Goal: Find contact information: Find contact information

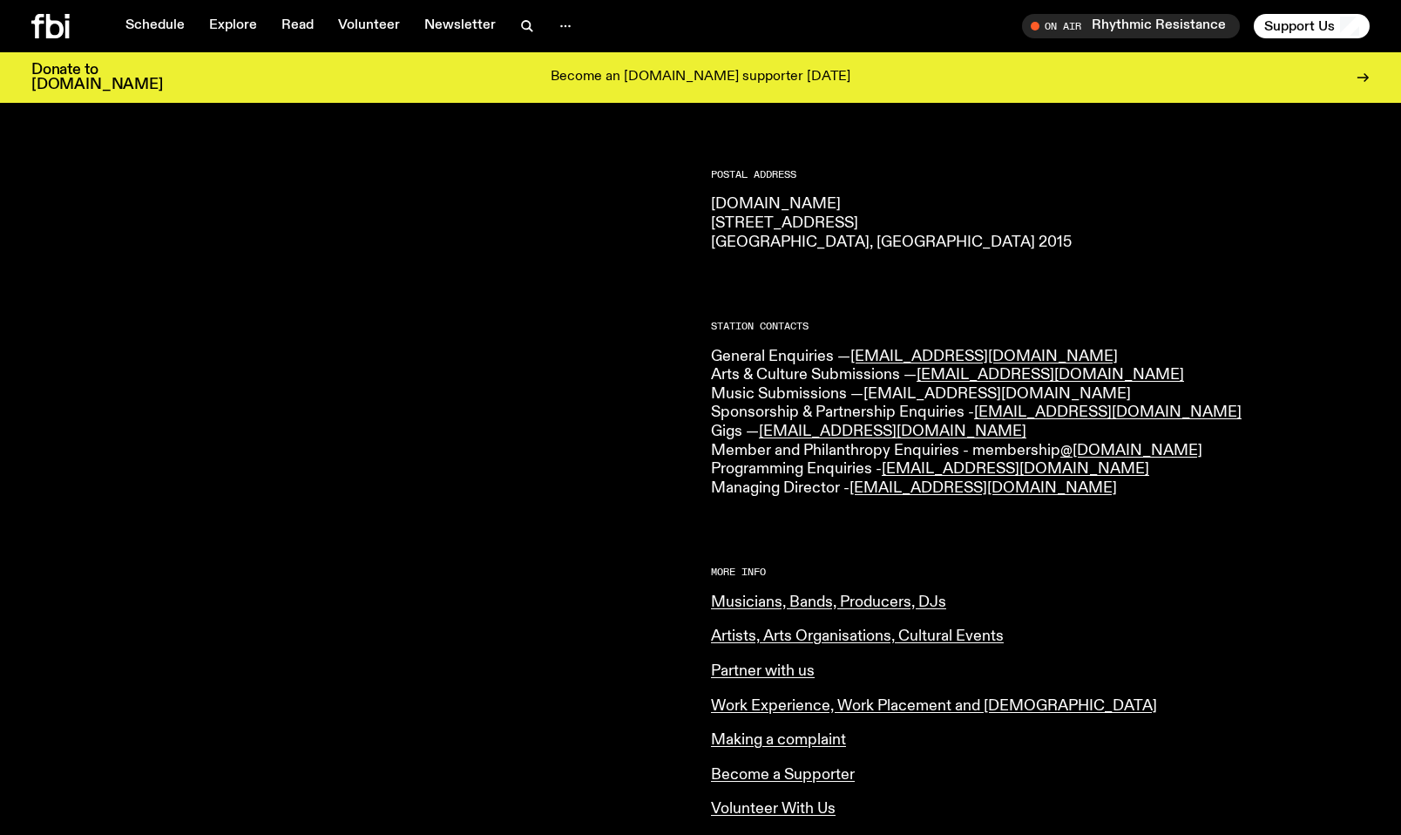
scroll to position [255, 0]
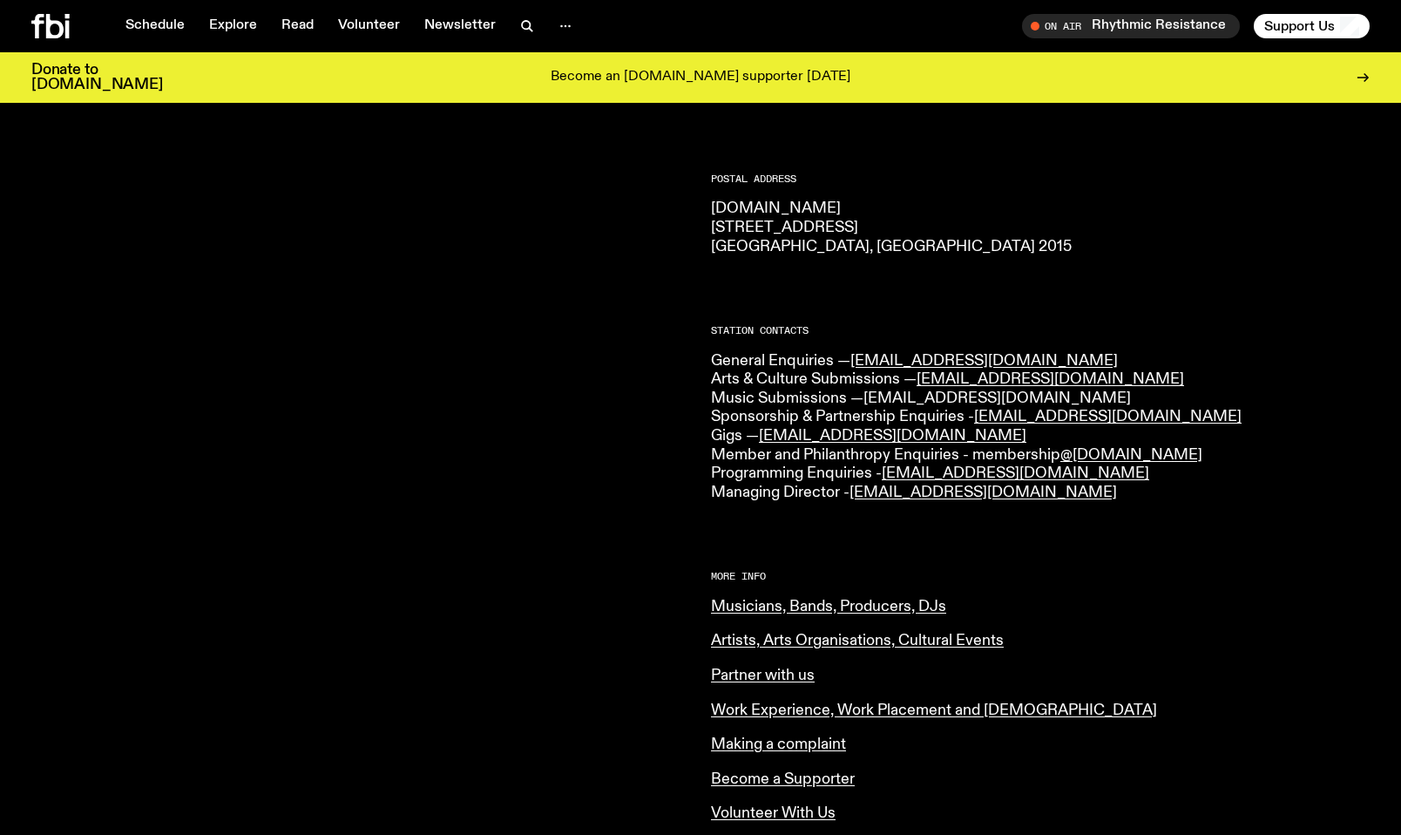
click at [944, 396] on link "music@fbiradio.com" at bounding box center [996, 398] width 267 height 16
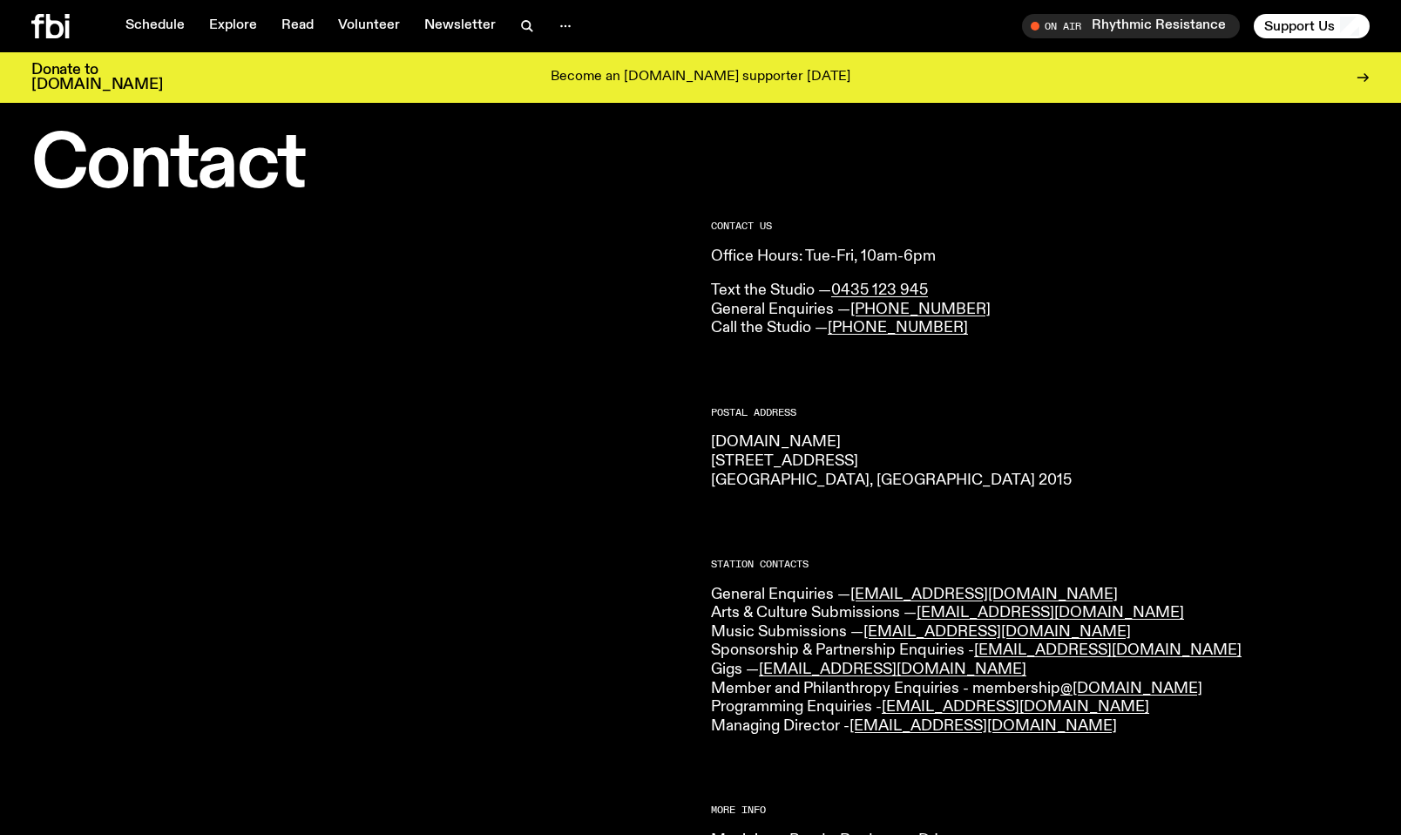
scroll to position [0, 0]
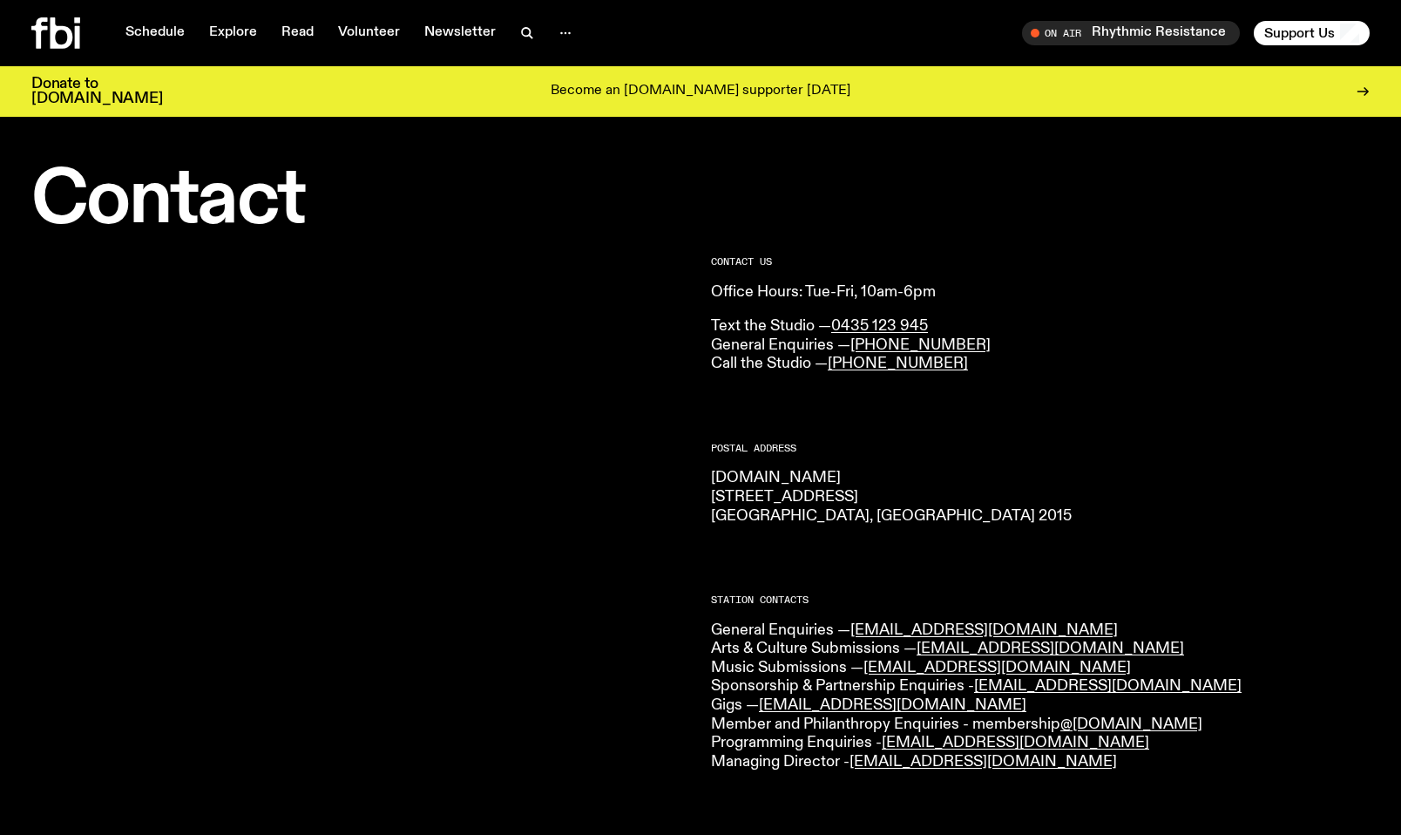
click at [42, 25] on icon at bounding box center [55, 32] width 49 height 31
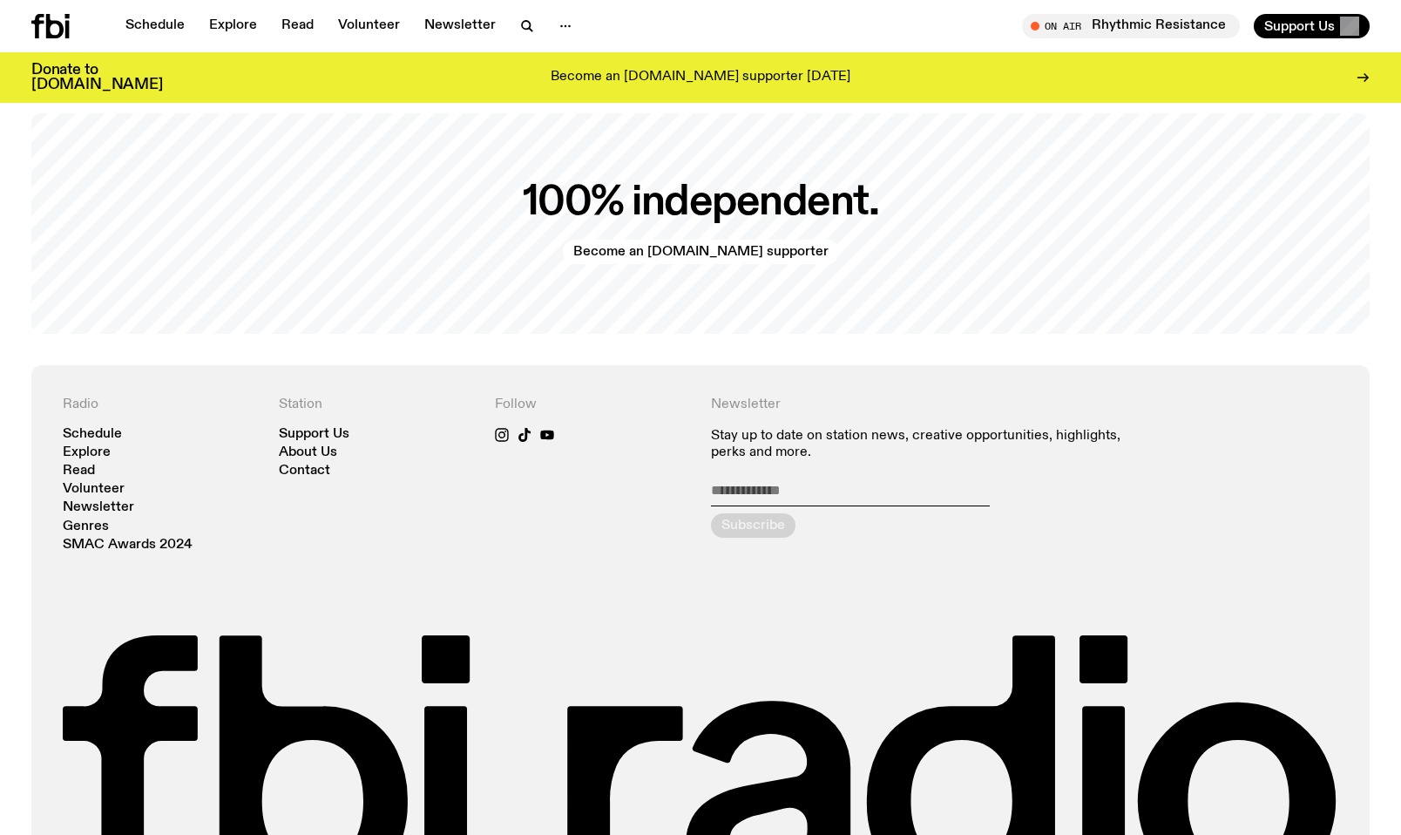
scroll to position [3864, 0]
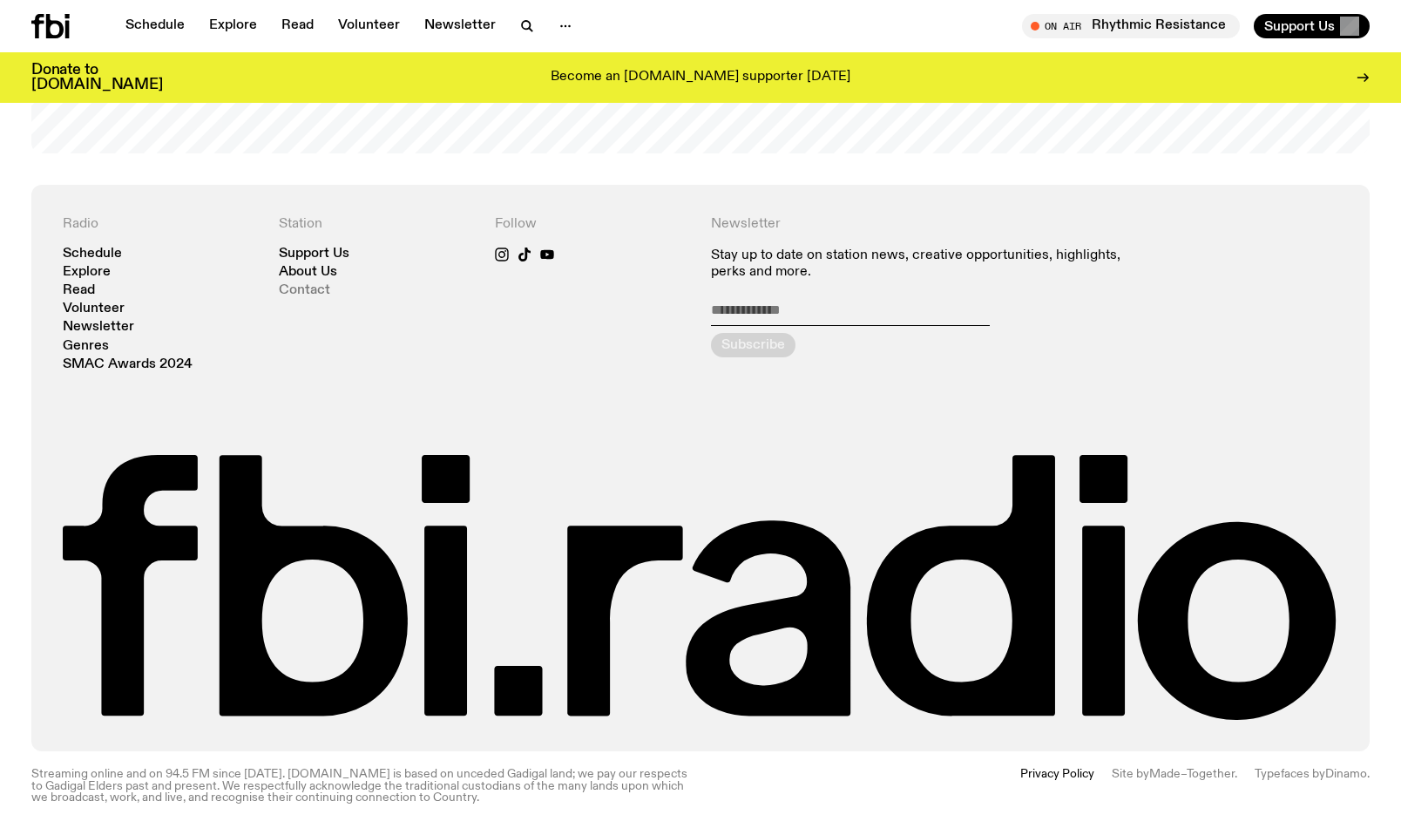
click at [283, 290] on link "Contact" at bounding box center [304, 290] width 51 height 13
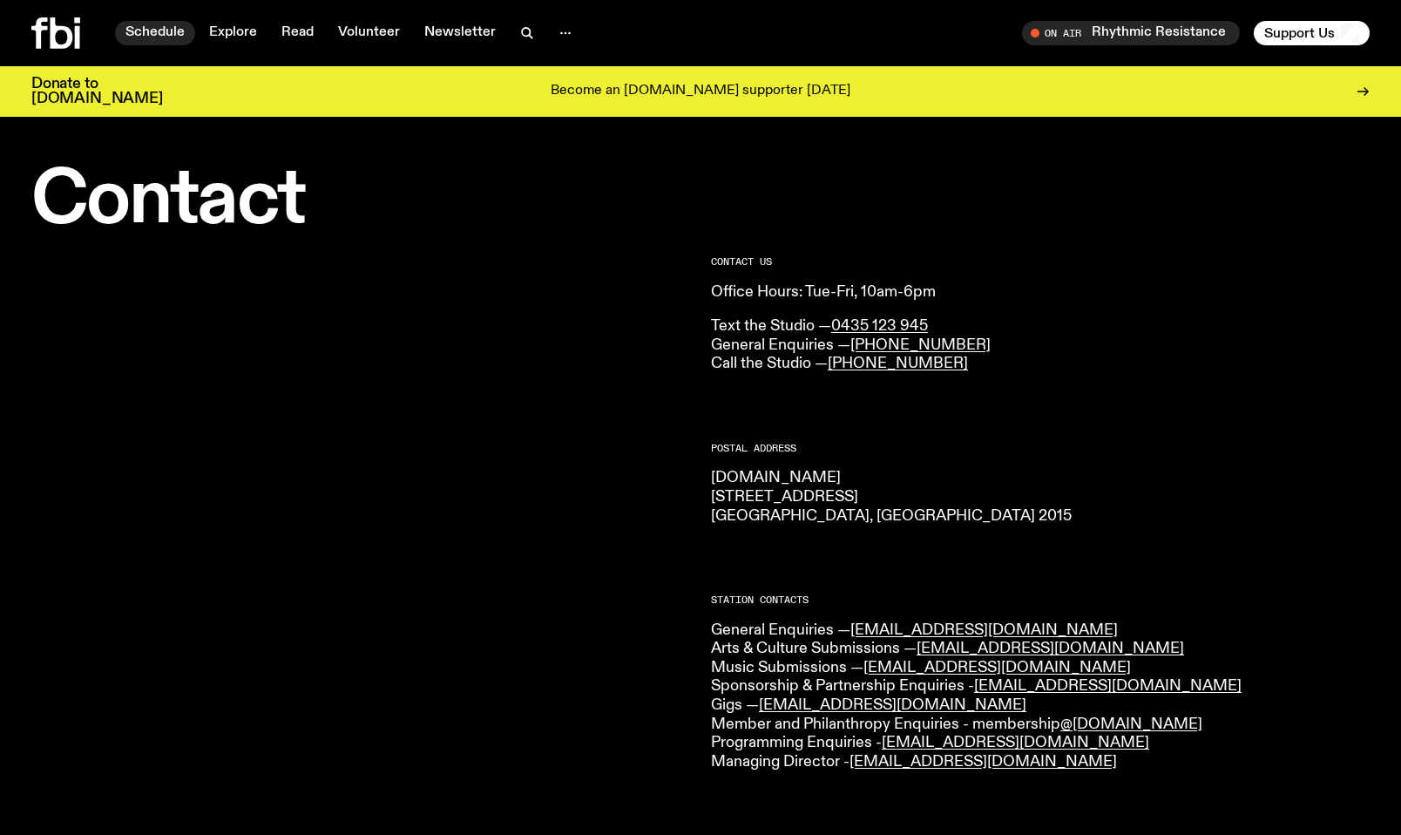
click at [161, 29] on link "Schedule" at bounding box center [155, 33] width 80 height 24
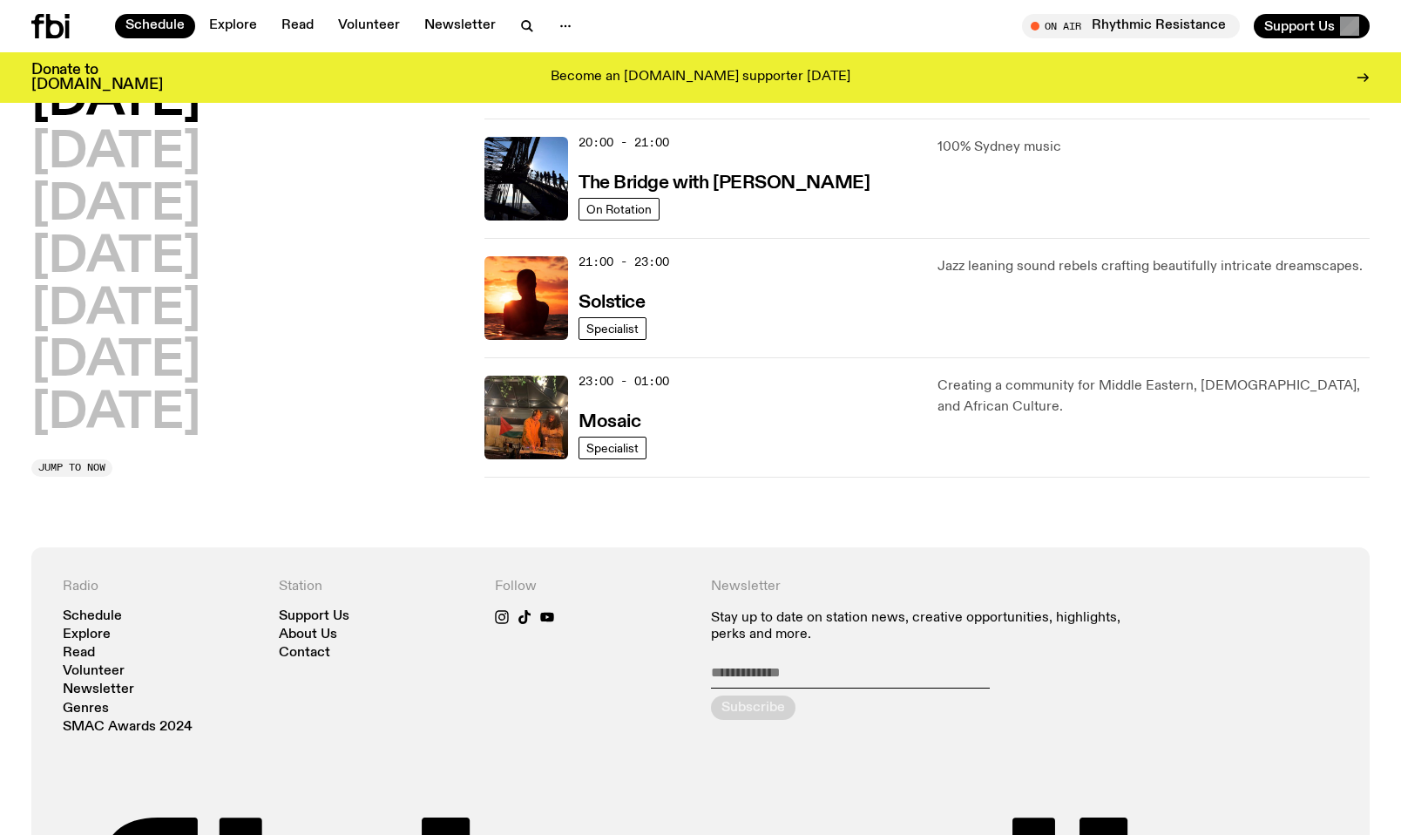
scroll to position [1231, 0]
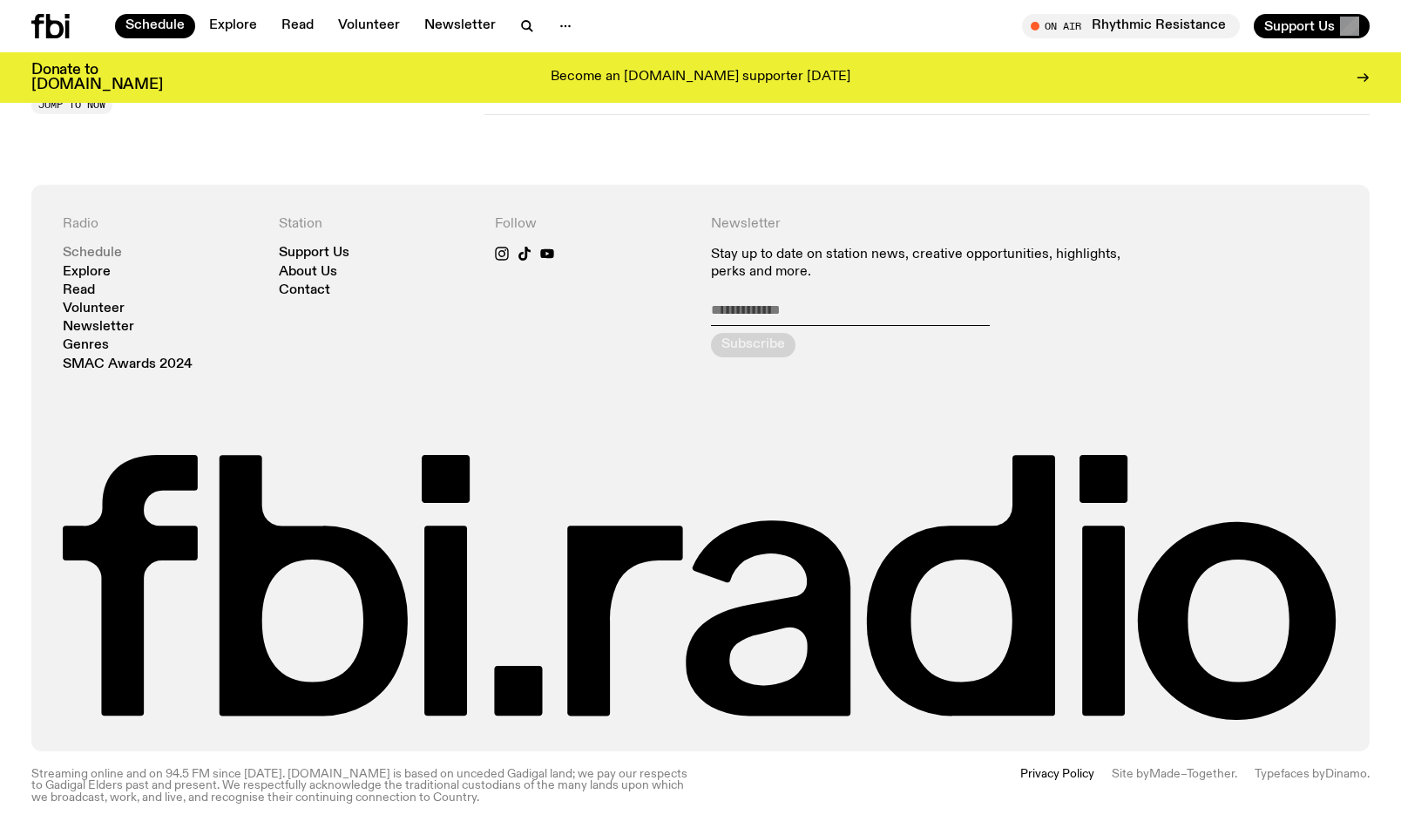
click at [99, 253] on link "Schedule" at bounding box center [92, 253] width 59 height 13
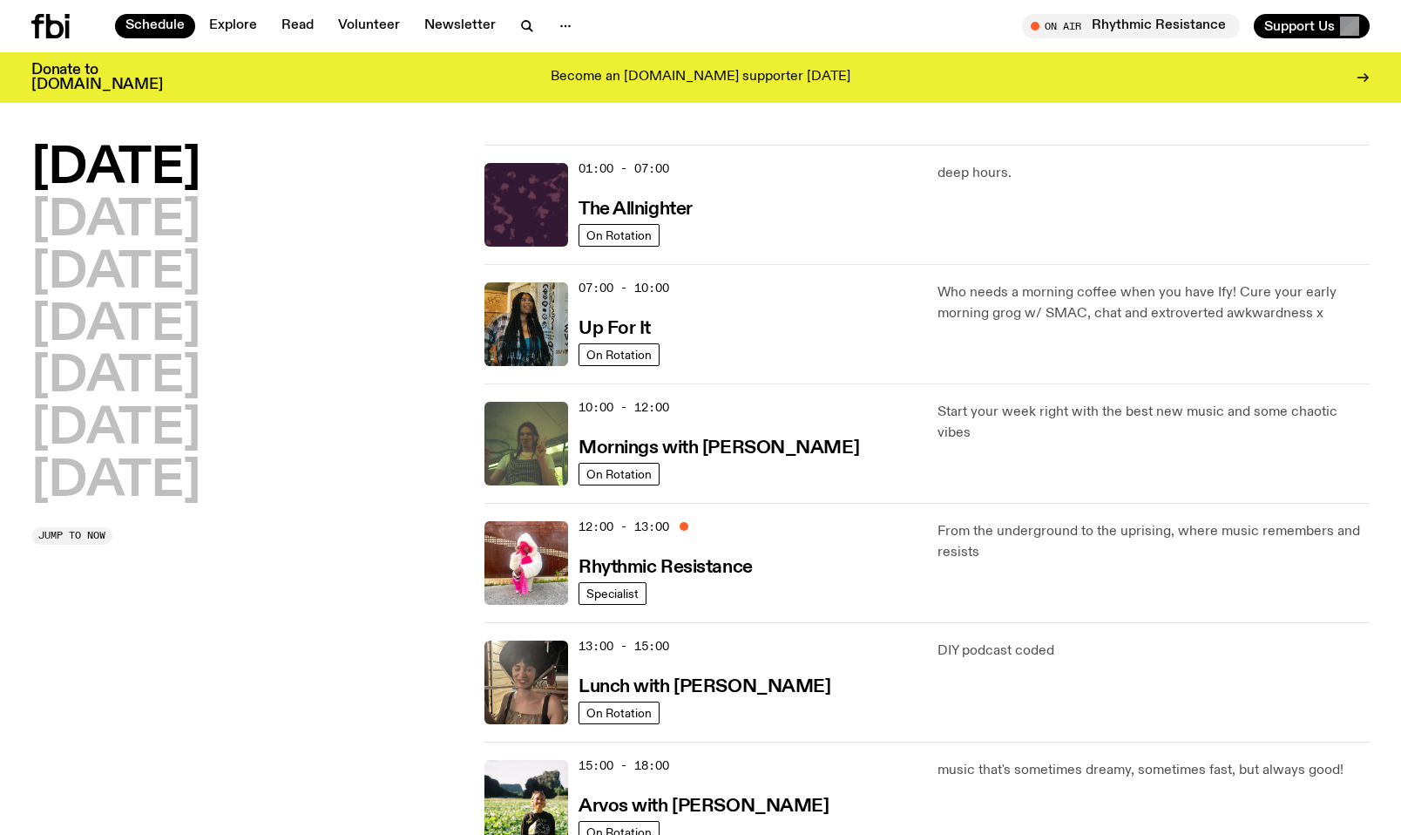
scroll to position [0, 0]
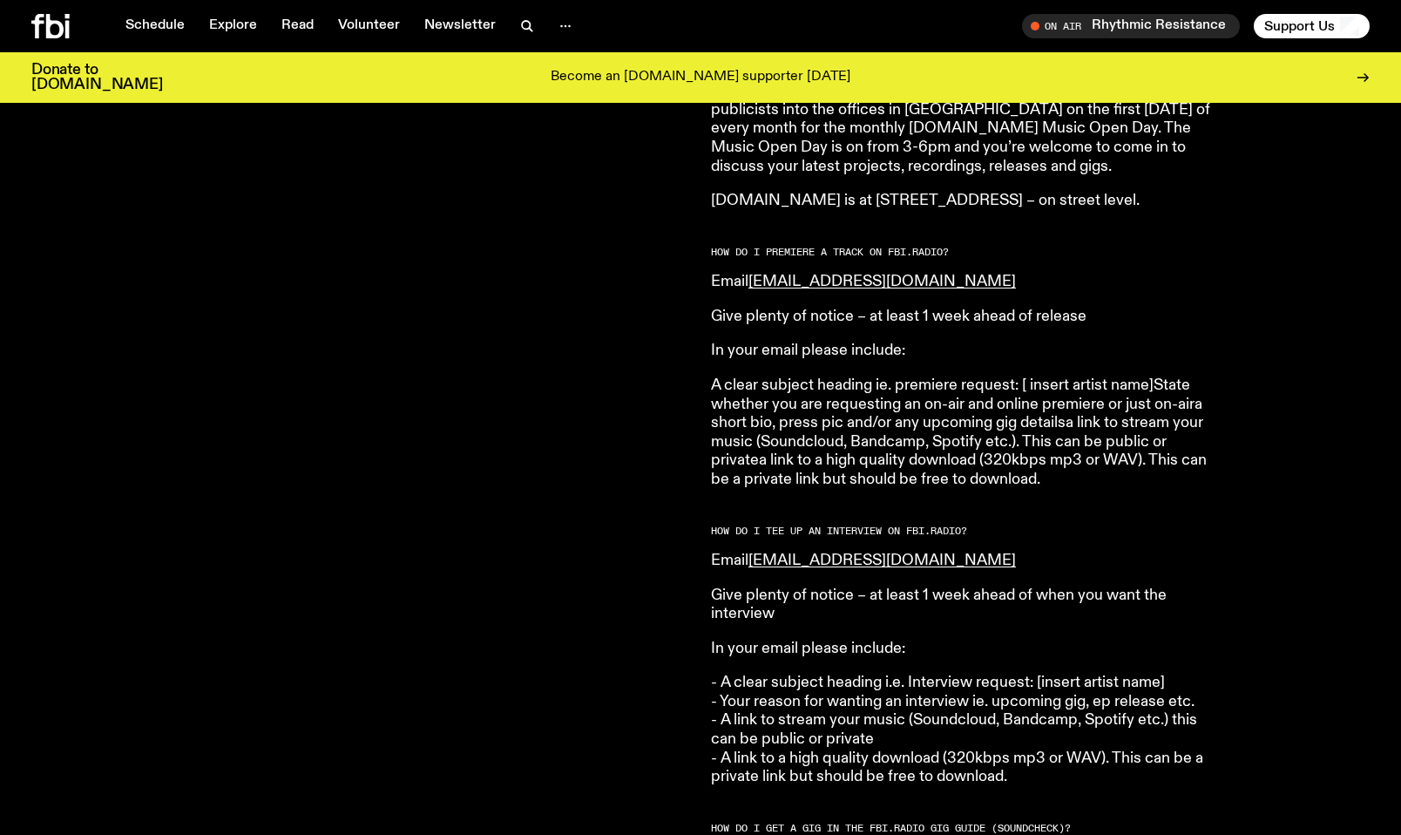
scroll to position [1731, 0]
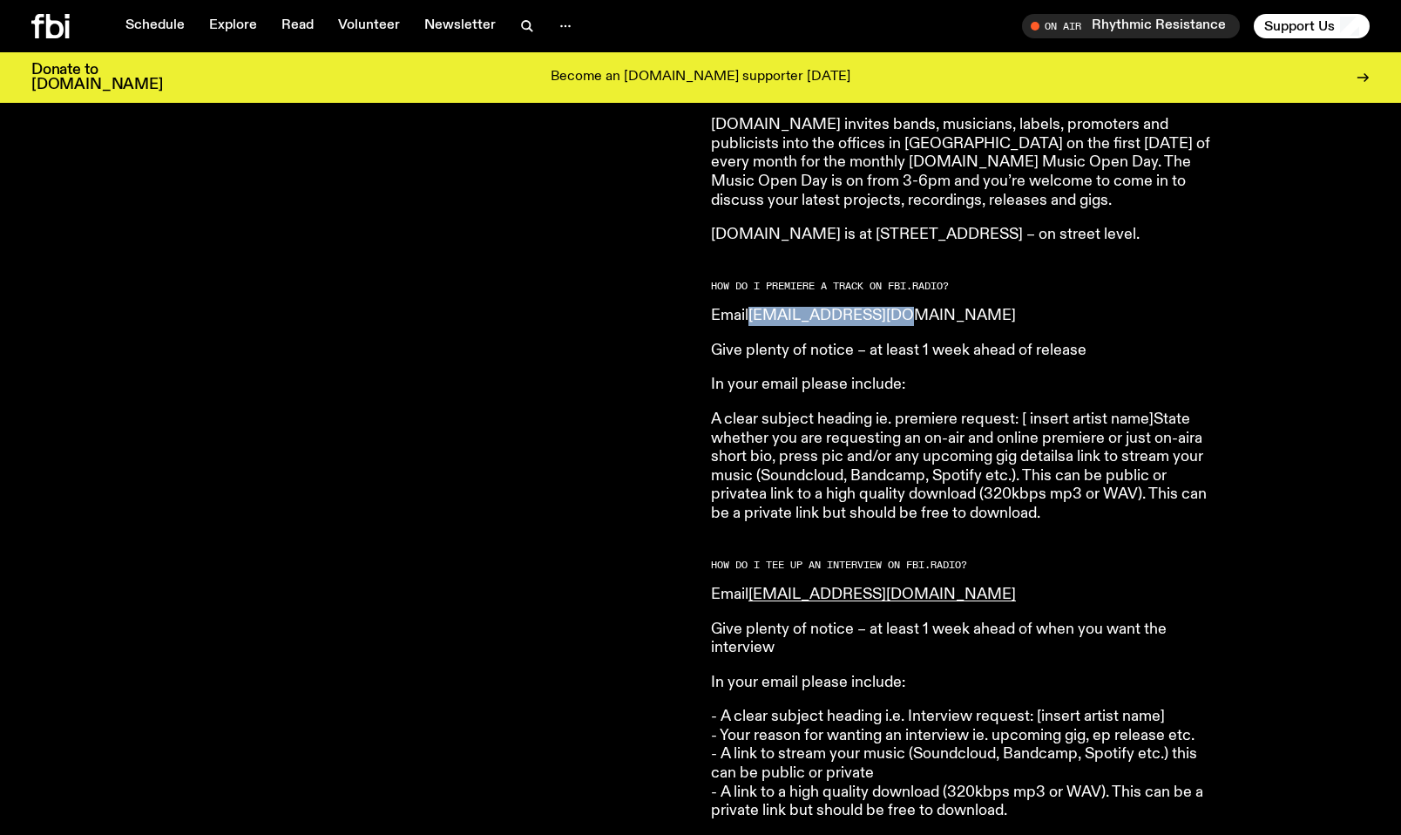
drag, startPoint x: 918, startPoint y: 296, endPoint x: 753, endPoint y: 301, distance: 165.6
click at [753, 307] on p "Email music@fbiradio.com" at bounding box center [962, 316] width 502 height 19
copy link "[EMAIL_ADDRESS][DOMAIN_NAME]"
click at [1060, 410] on p "A clear subject heading ie. premiere request: [ insert artist name]State whethe…" at bounding box center [962, 466] width 502 height 113
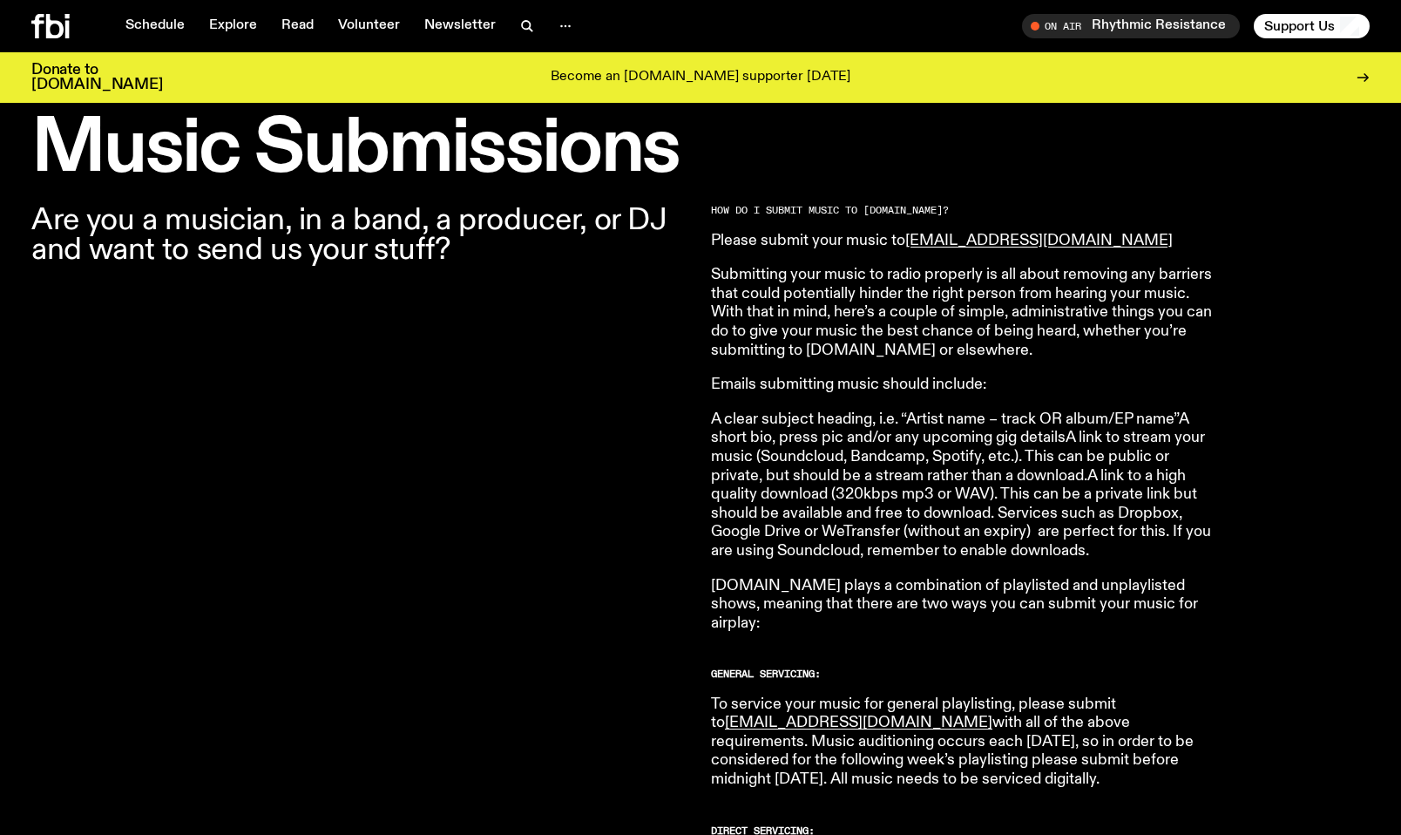
scroll to position [1121, 0]
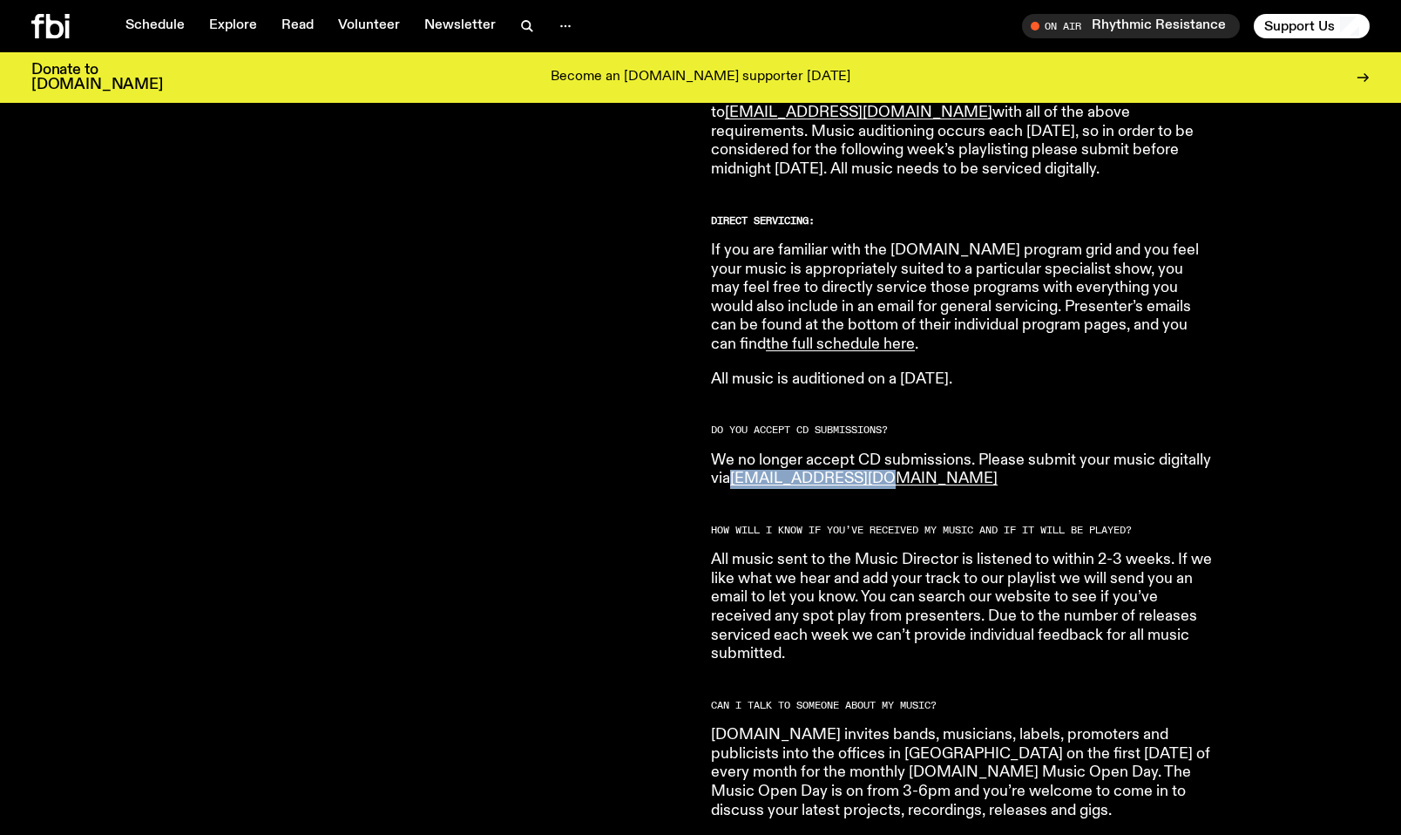
drag, startPoint x: 829, startPoint y: 461, endPoint x: 728, endPoint y: 464, distance: 101.1
click at [728, 465] on p "We no longer accept CD submissions. Please submit your music digitally via musi…" at bounding box center [962, 469] width 502 height 37
click at [950, 466] on p "We no longer accept CD submissions. Please submit your music digitally via musi…" at bounding box center [962, 469] width 502 height 37
drag, startPoint x: 898, startPoint y: 463, endPoint x: 731, endPoint y: 462, distance: 167.3
click at [731, 462] on p "We no longer accept CD submissions. Please submit your music digitally via musi…" at bounding box center [962, 469] width 502 height 37
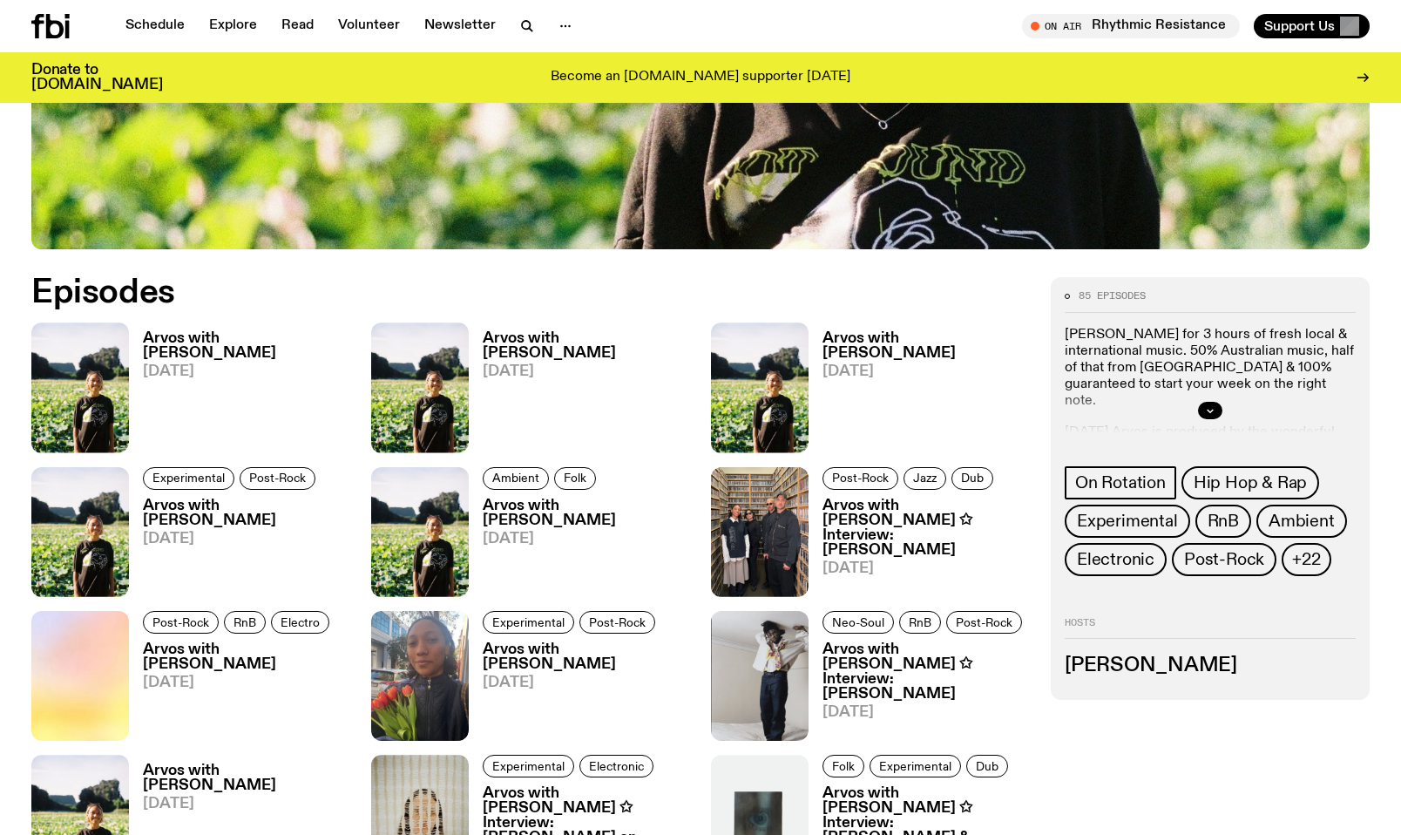
scroll to position [842, 0]
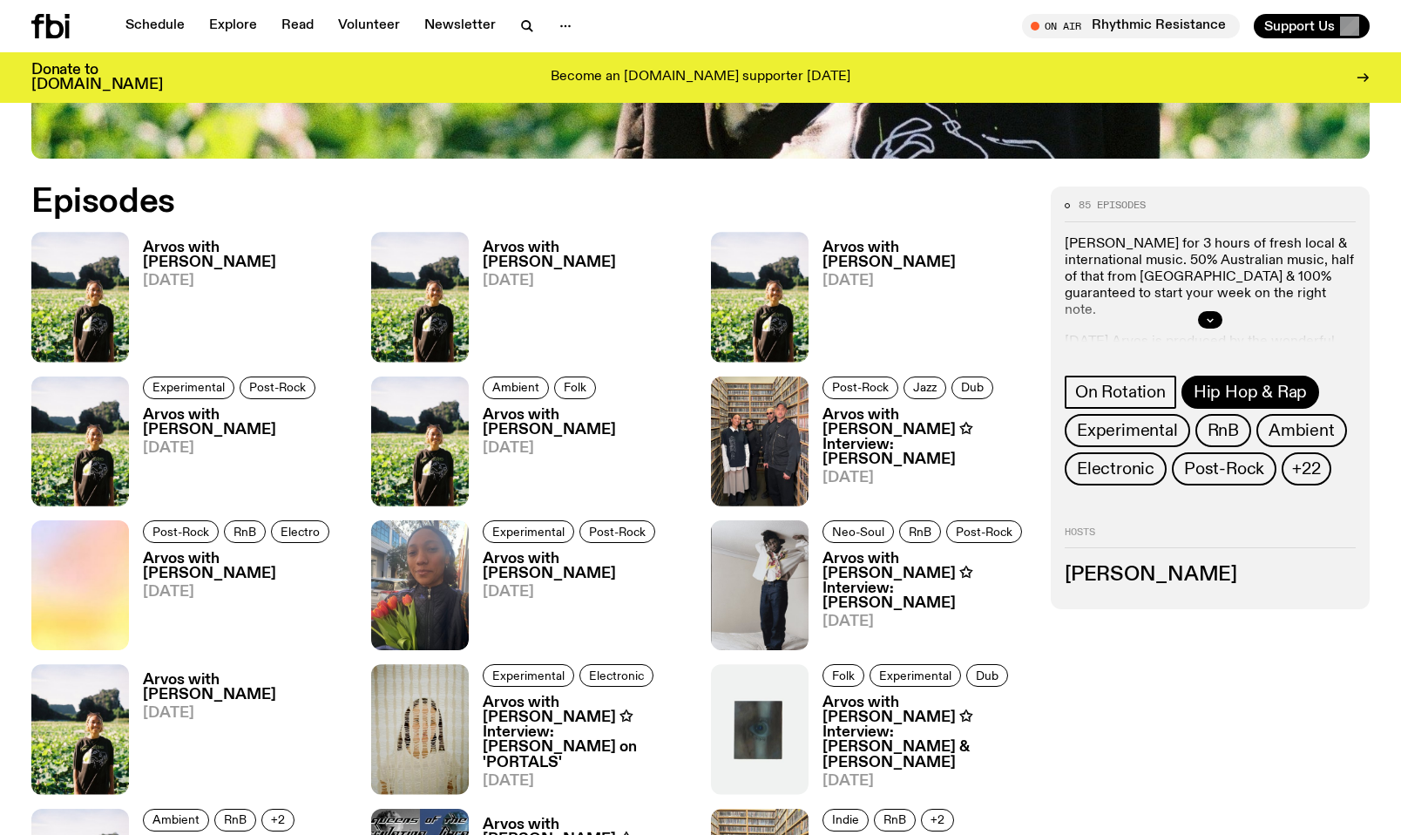
click at [1224, 386] on span "Hip Hop & Rap" at bounding box center [1250, 391] width 113 height 19
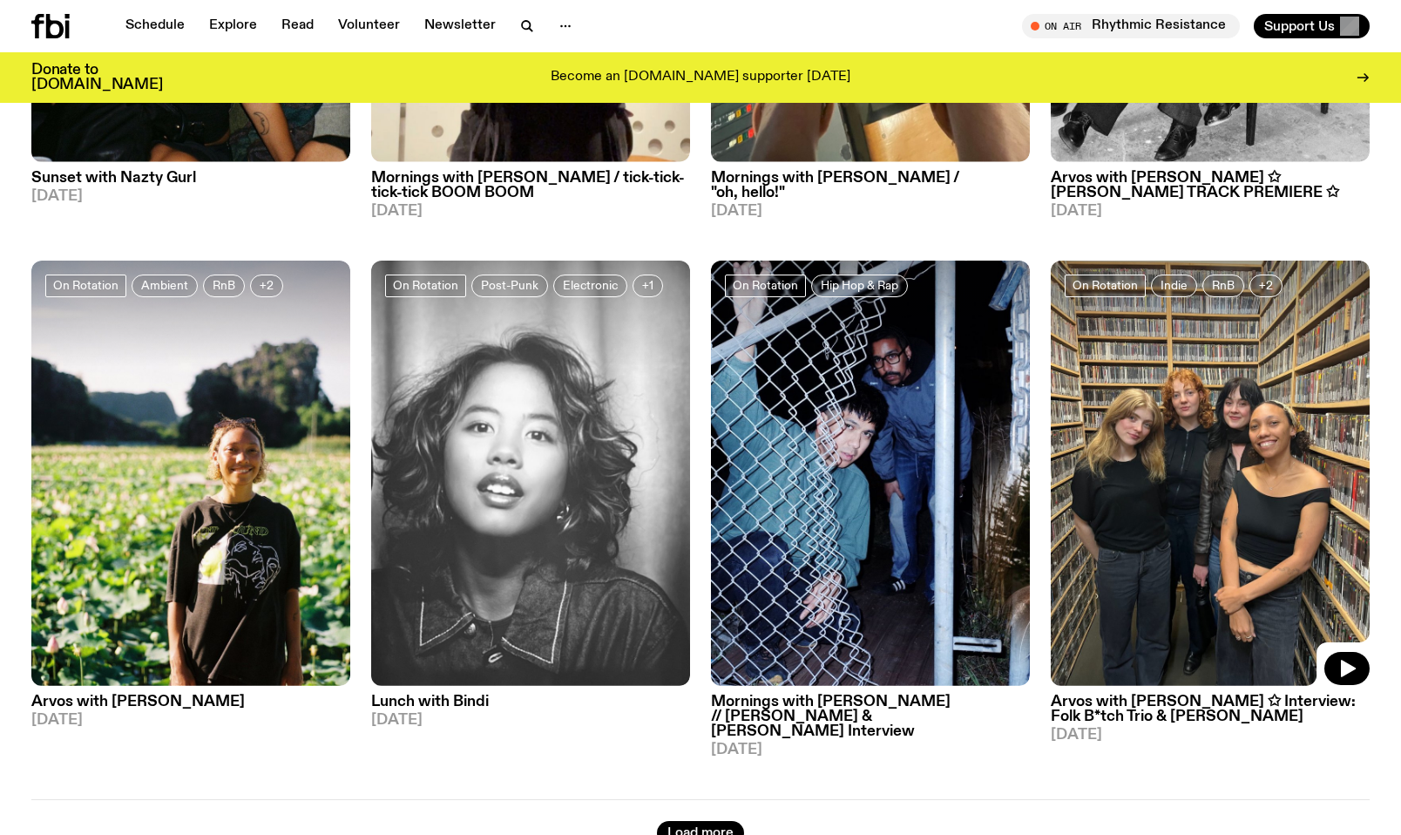
scroll to position [2691, 0]
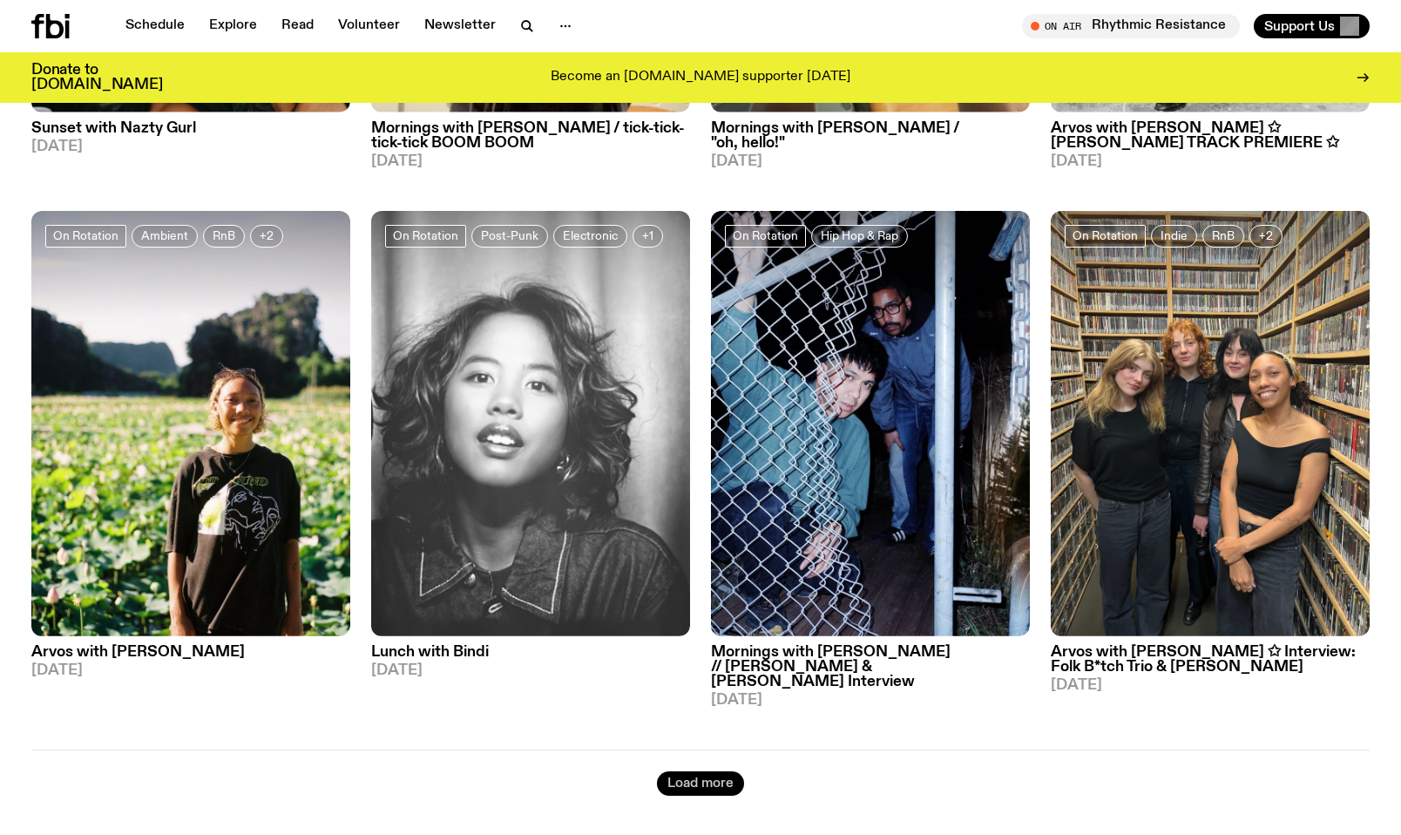
click at [709, 771] on button "Load more" at bounding box center [700, 783] width 87 height 24
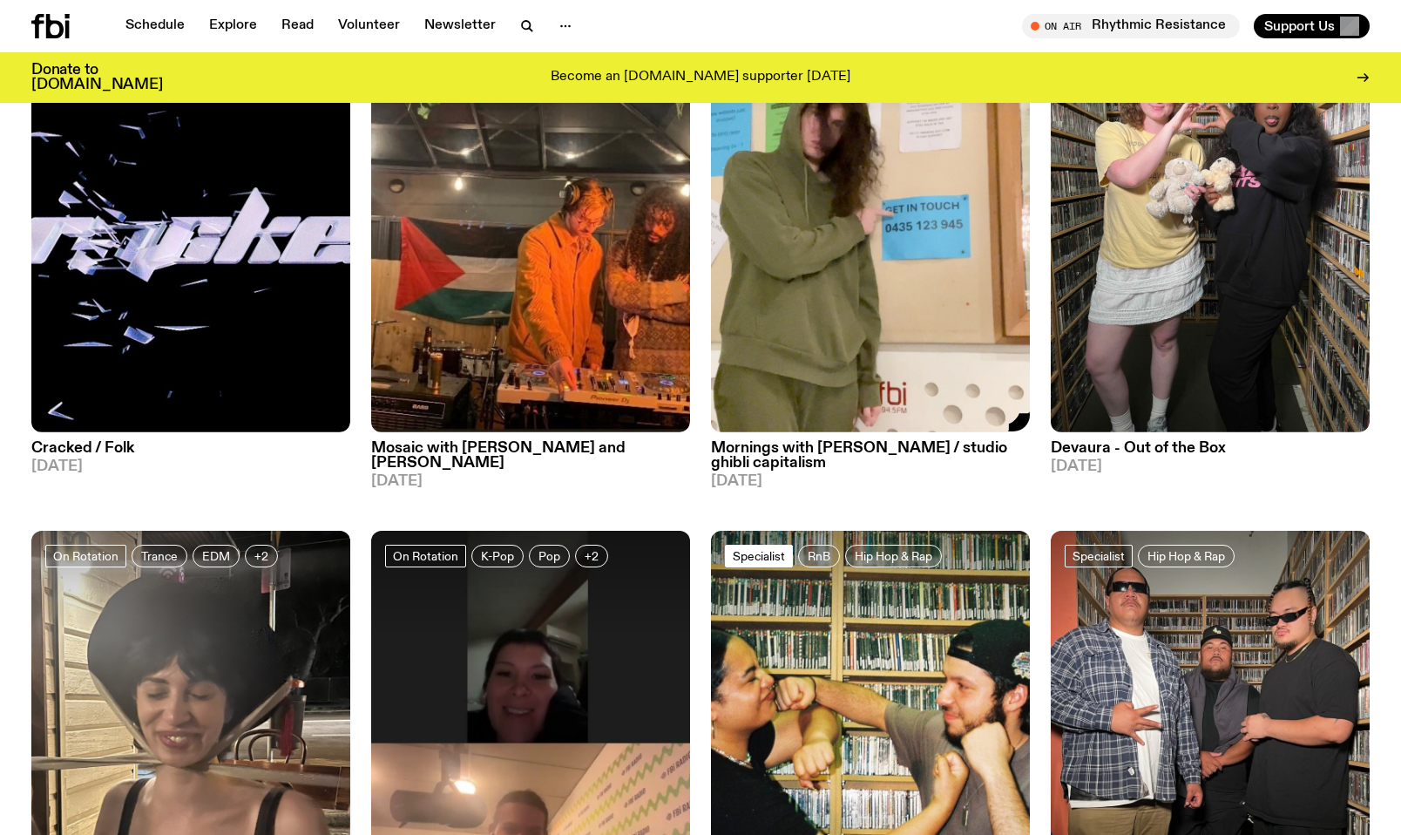
scroll to position [4782, 0]
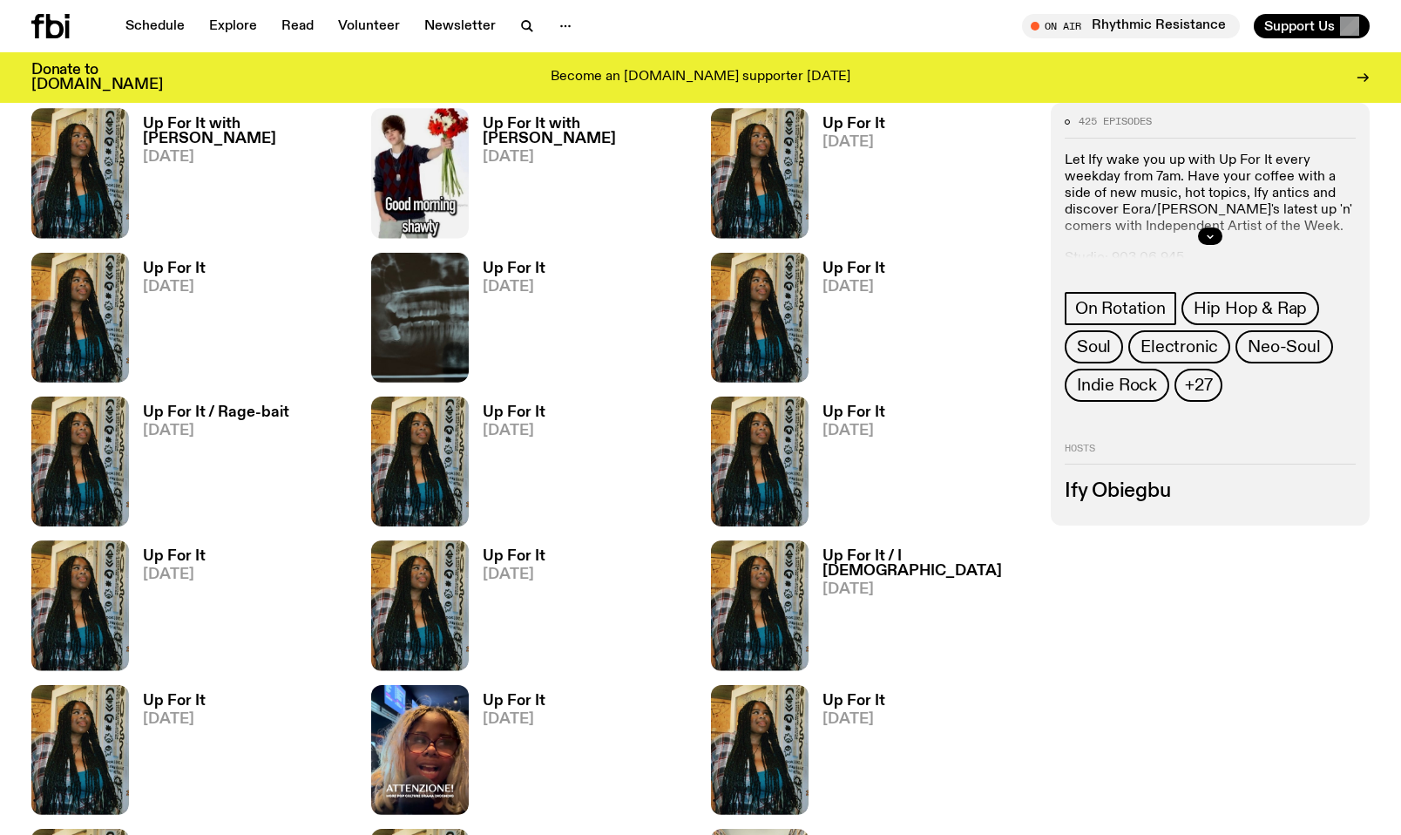
scroll to position [951, 0]
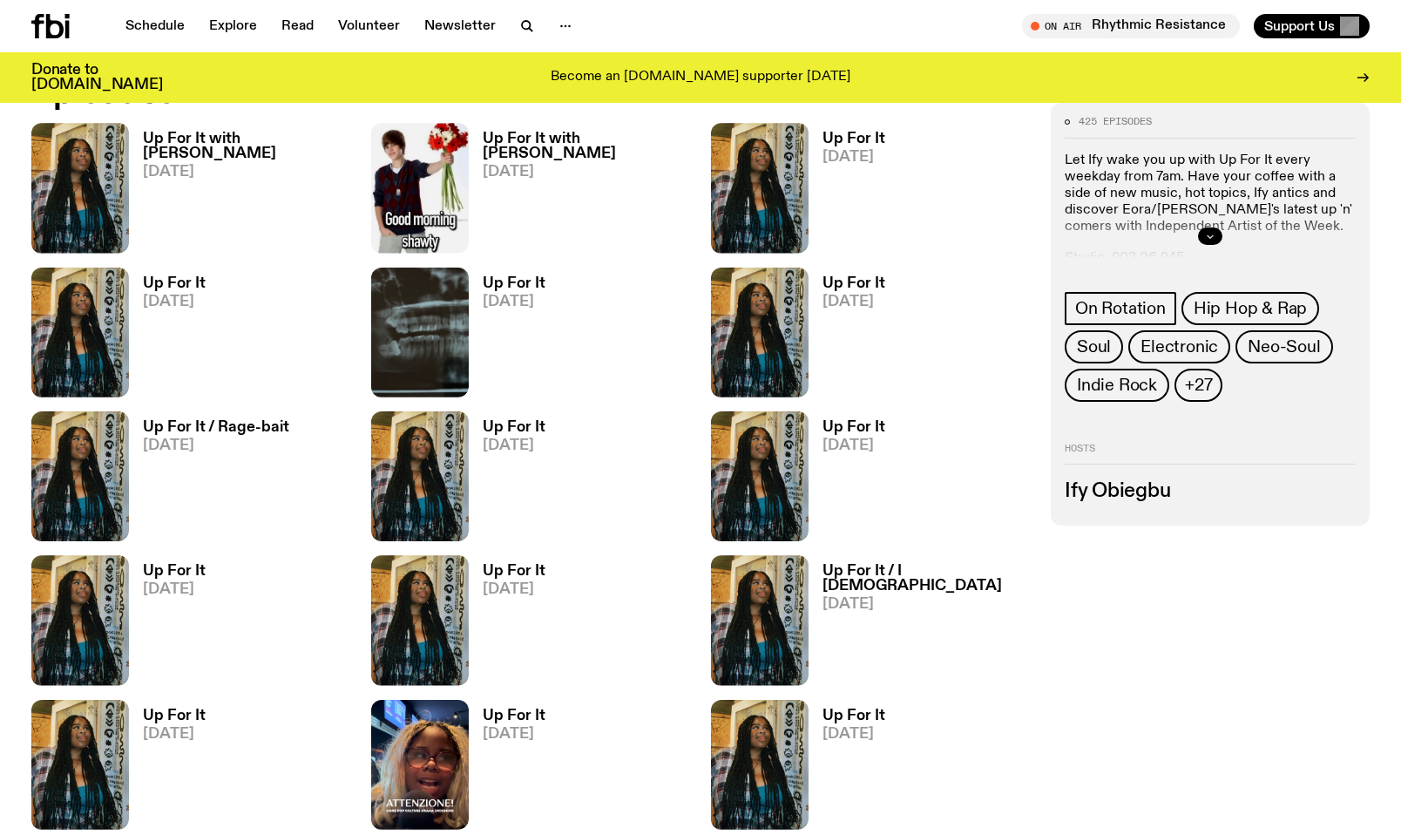
click at [1207, 232] on icon "button" at bounding box center [1210, 236] width 10 height 10
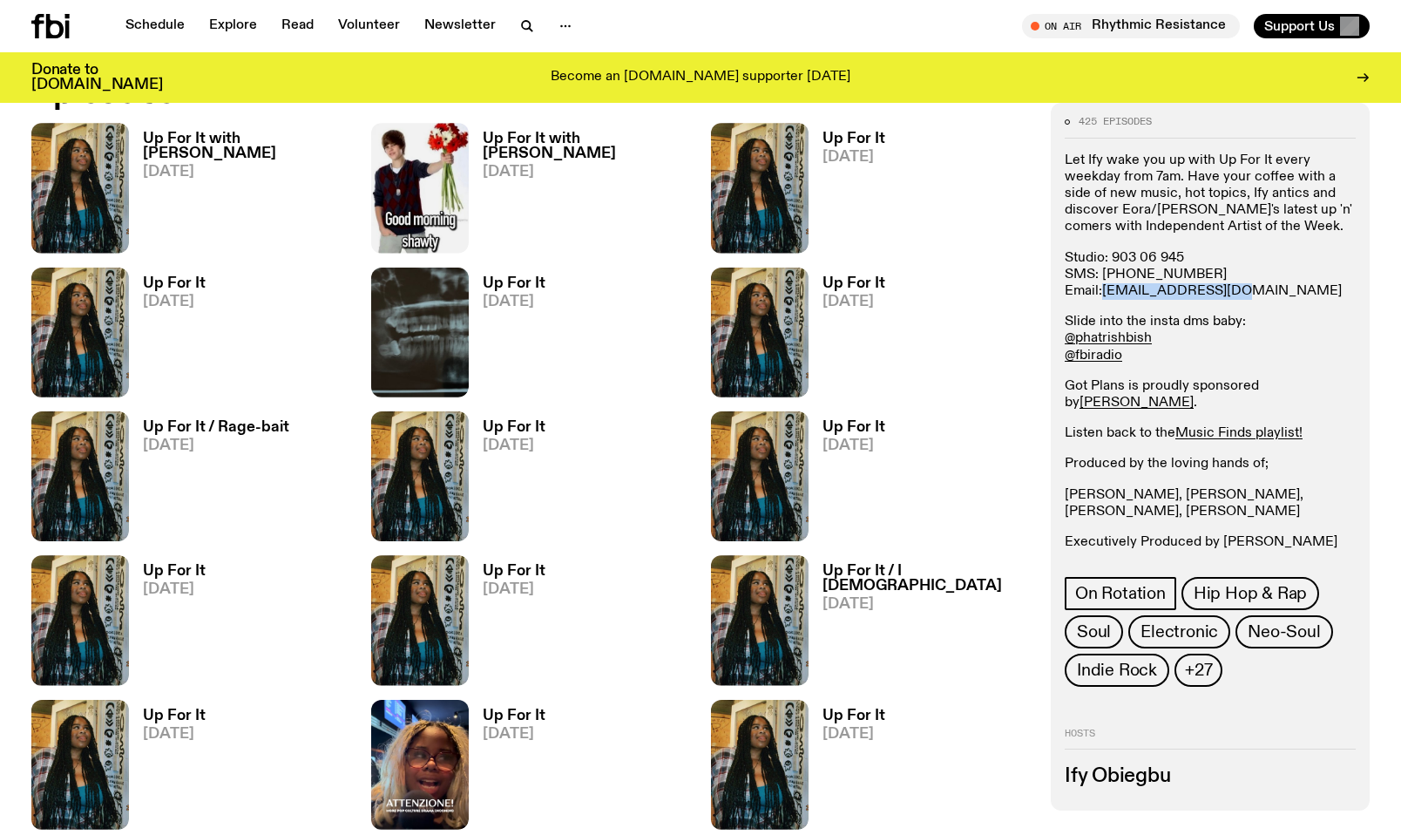
drag, startPoint x: 1236, startPoint y: 294, endPoint x: 1106, endPoint y: 296, distance: 130.7
click at [1106, 296] on p "Studio: 903 06 945 SMS: 0435 123 945 Email: ify.o@fbiradio.com" at bounding box center [1210, 275] width 291 height 51
copy link "ify.o@fbiradio.com"
click at [1293, 335] on p "Slide into the insta dms baby: @phatrishbish @fbiradio" at bounding box center [1210, 339] width 291 height 51
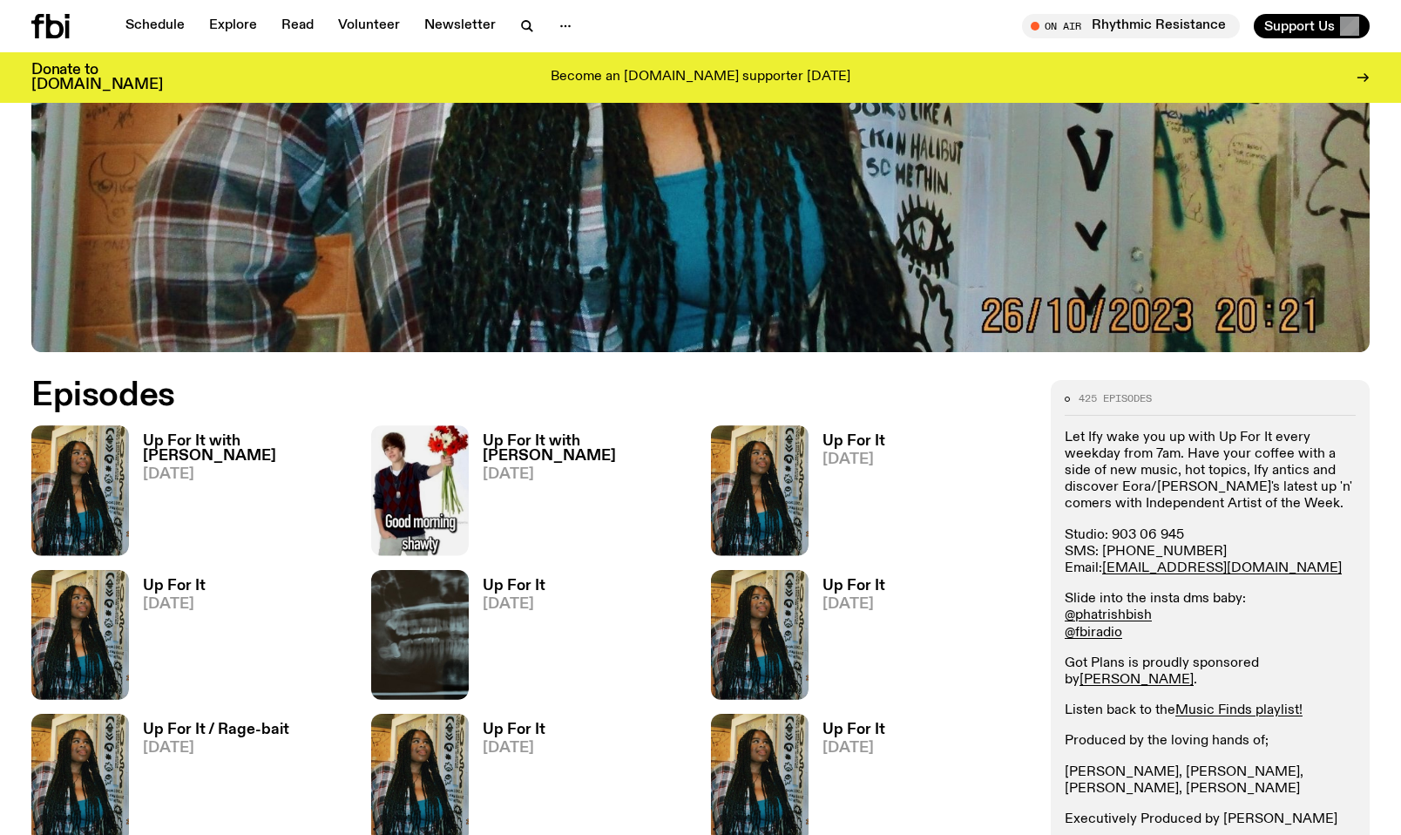
scroll to position [871, 0]
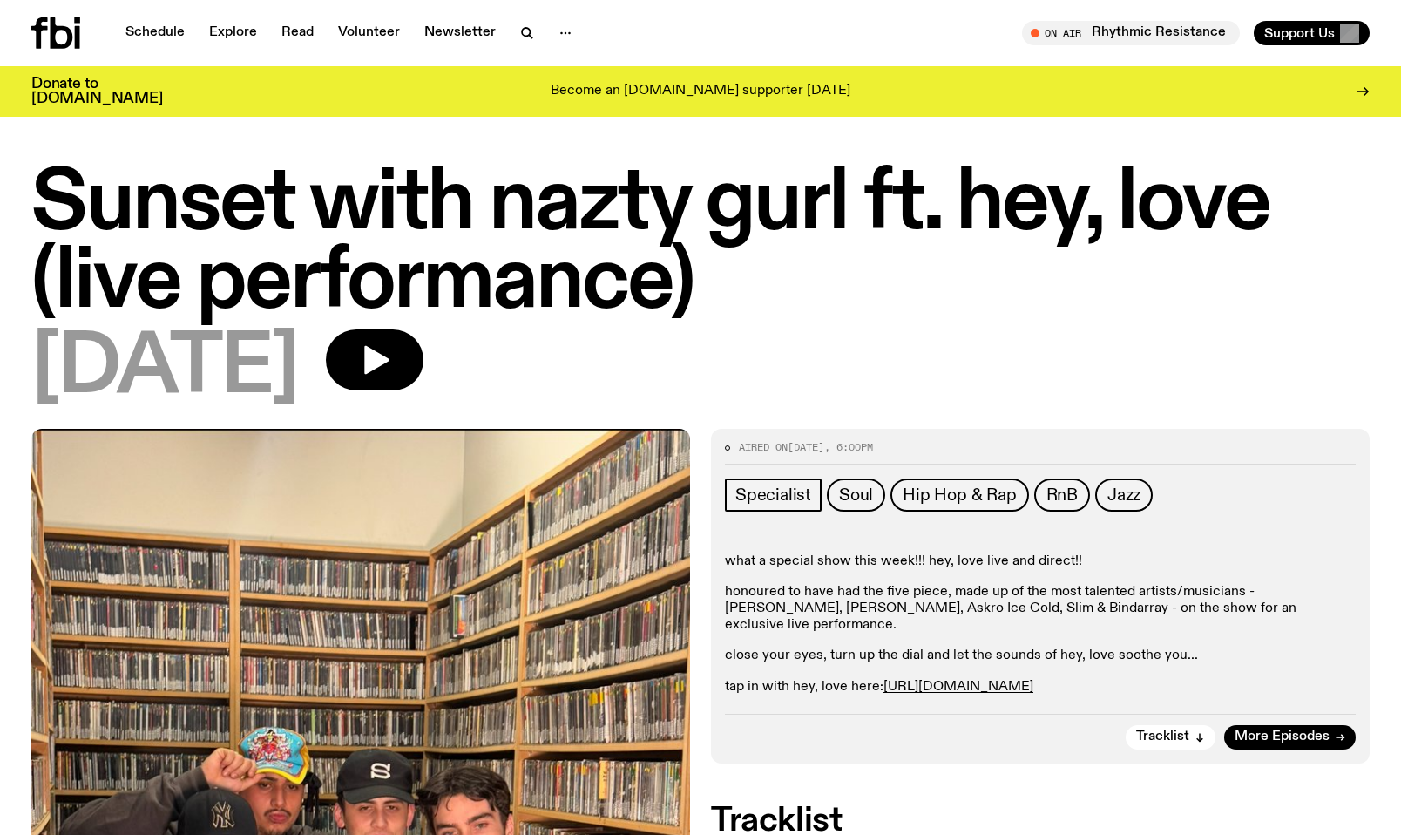
click at [1167, 647] on p "close your eyes, turn up the dial and let the sounds of hey, love soothe you..." at bounding box center [1040, 655] width 631 height 17
click at [1004, 647] on p "close your eyes, turn up the dial and let the sounds of hey, love soothe you..." at bounding box center [1040, 655] width 631 height 17
click at [906, 647] on p "close your eyes, turn up the dial and let the sounds of hey, love soothe you..." at bounding box center [1040, 655] width 631 height 17
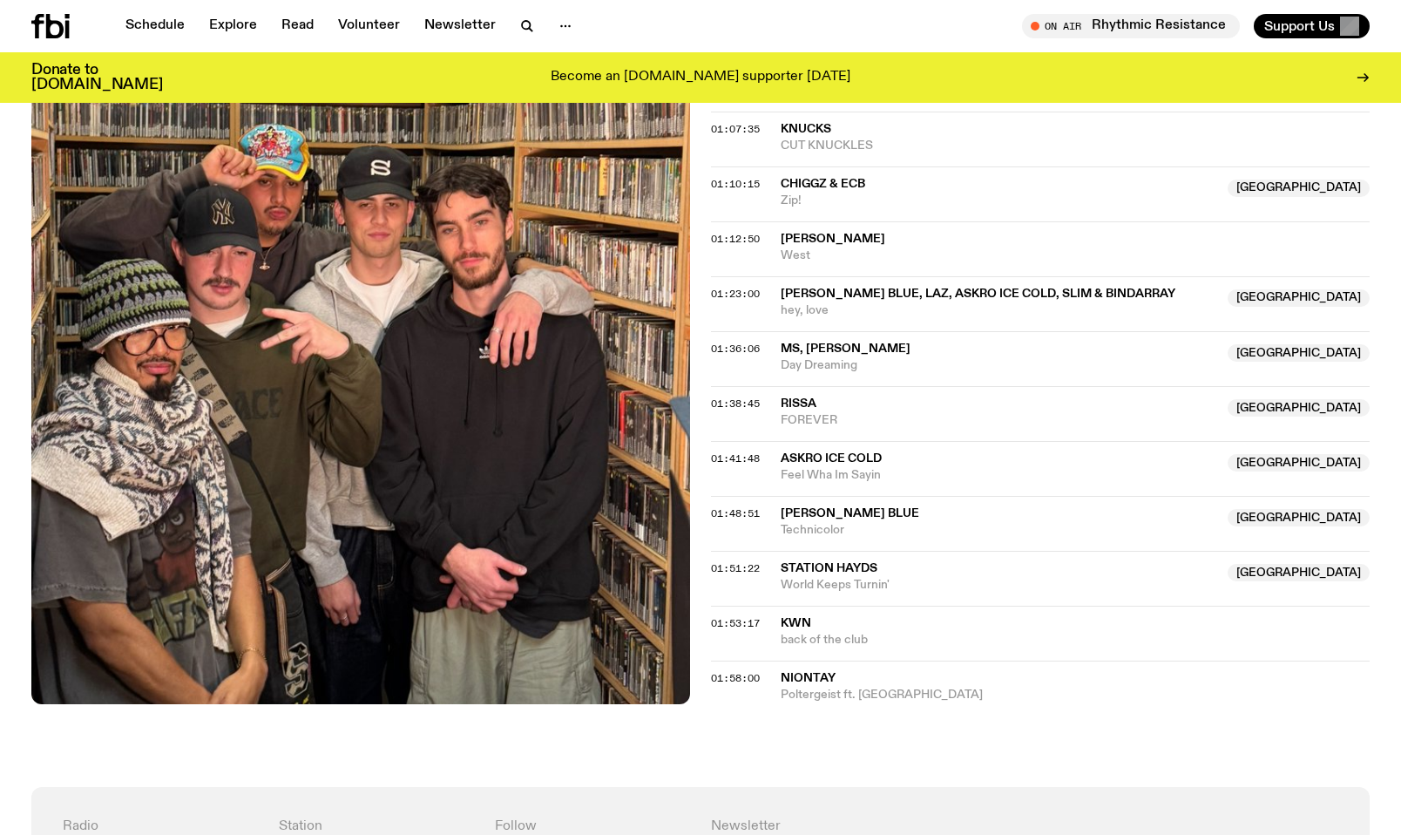
scroll to position [2238, 0]
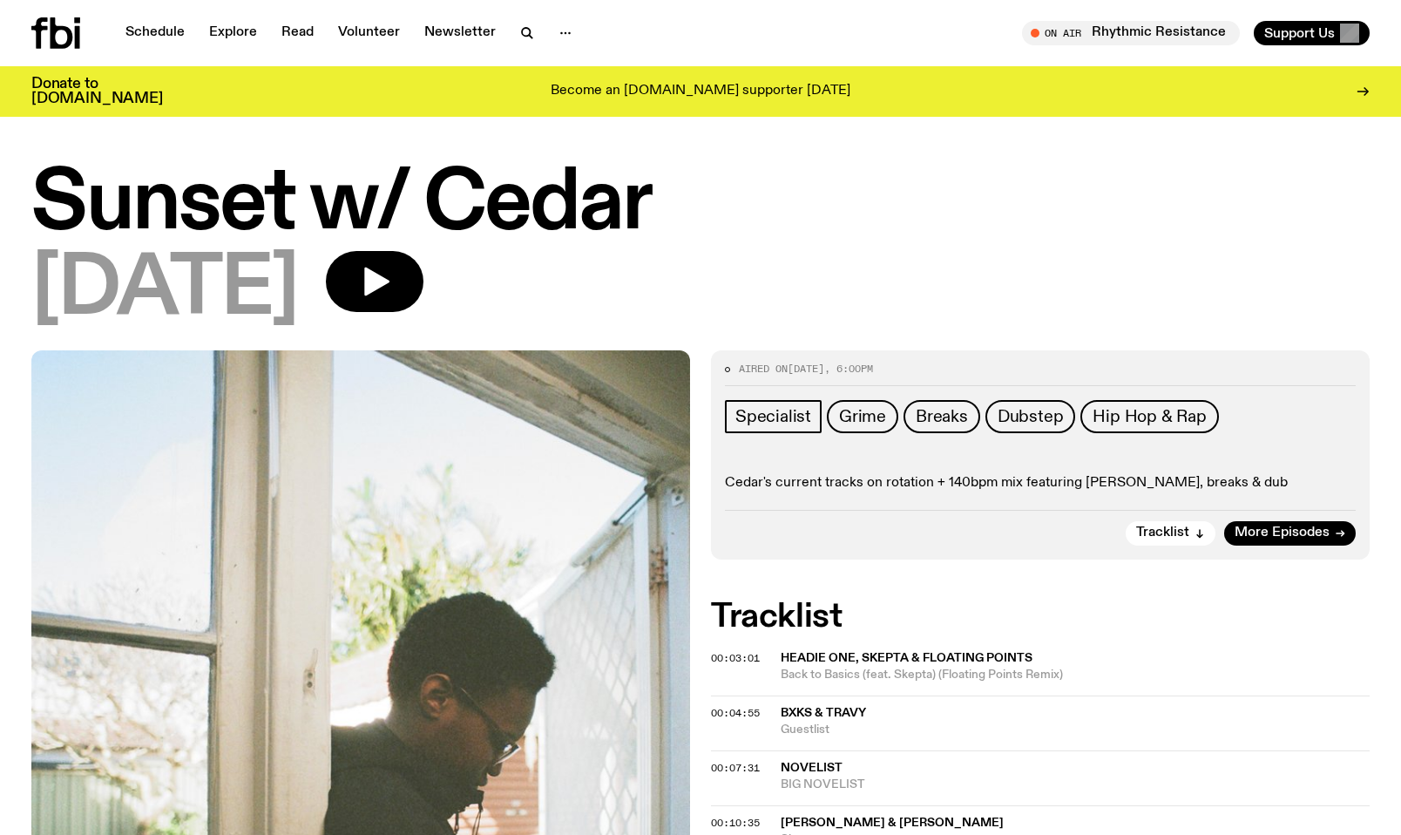
click at [929, 486] on p "Cedar's current tracks on rotation + 140bpm mix featuring grime, breaks & dub" at bounding box center [1040, 483] width 631 height 17
click at [910, 456] on div "Specialist Grime Breaks Dubstep Hip Hop & Rap Cedar's current tracks on rotatio…" at bounding box center [1040, 446] width 631 height 92
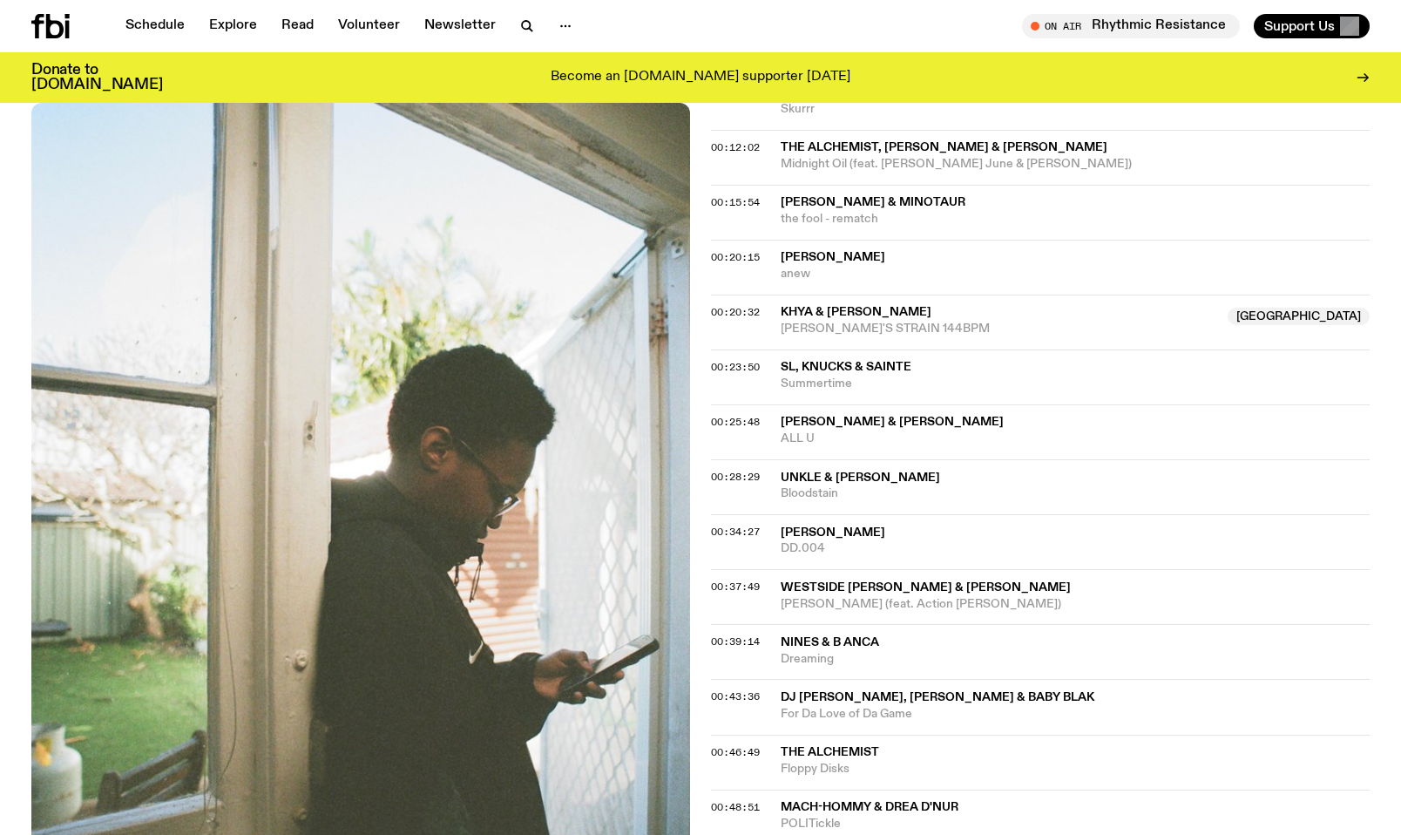
scroll to position [253, 0]
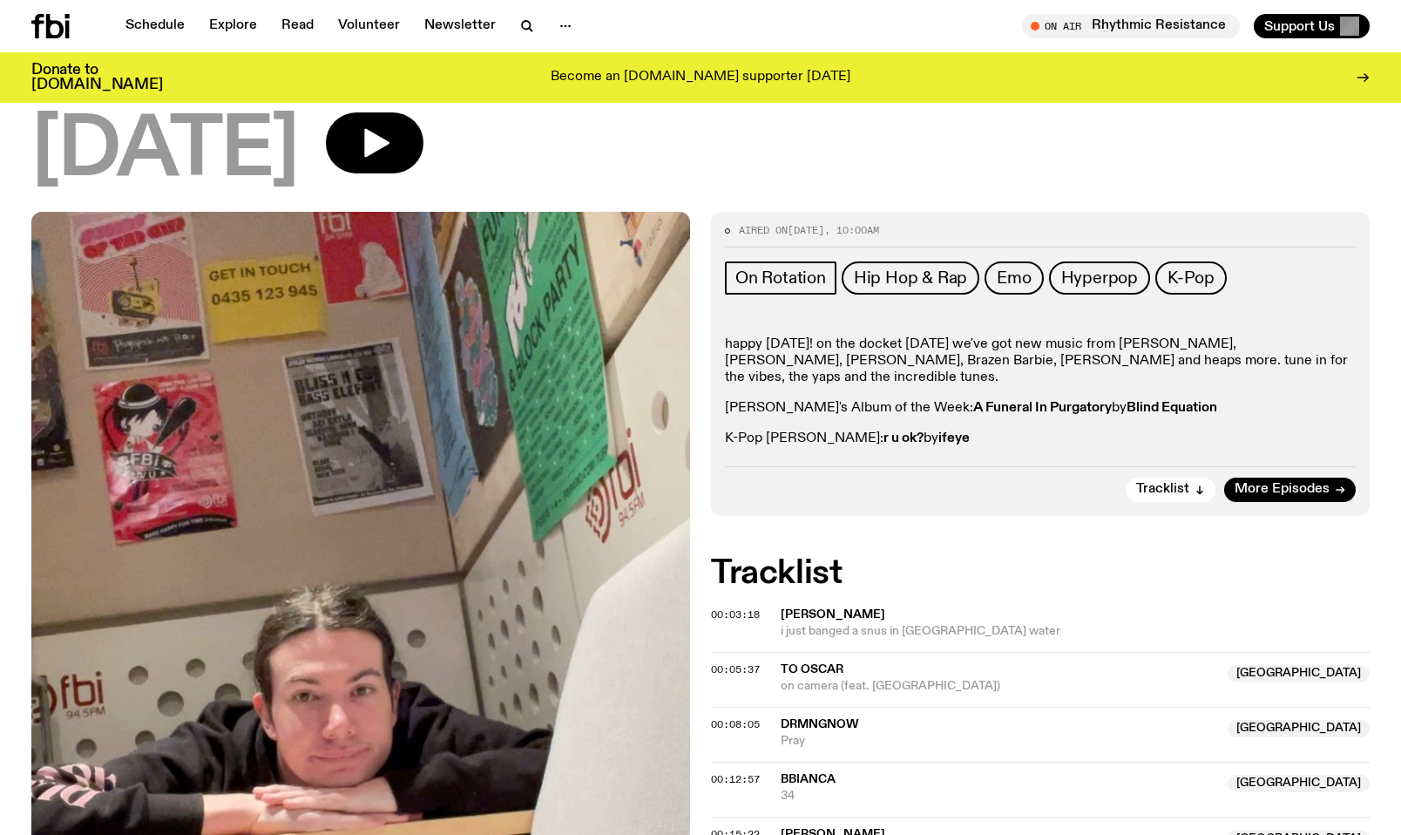
scroll to position [249, 0]
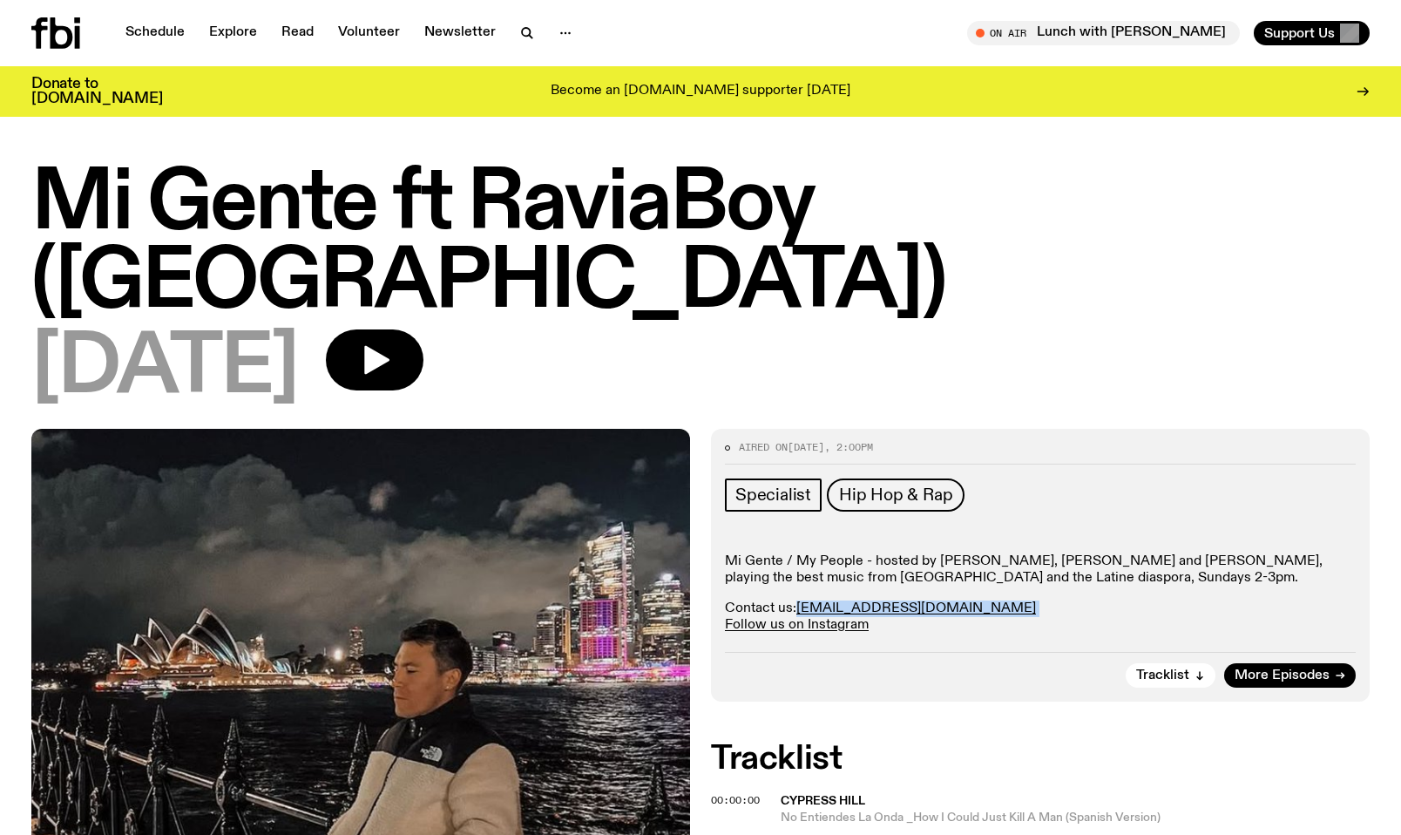
drag, startPoint x: 911, startPoint y: 532, endPoint x: 796, endPoint y: 530, distance: 115.0
click at [796, 600] on p "Contact us: [EMAIL_ADDRESS][DOMAIN_NAME] Follow us on Instagram" at bounding box center [1040, 616] width 631 height 33
click at [972, 600] on p "Contact us: [EMAIL_ADDRESS][DOMAIN_NAME] Follow us on Instagram" at bounding box center [1040, 616] width 631 height 33
click at [950, 600] on p "Contact us: [EMAIL_ADDRESS][DOMAIN_NAME] Follow us on Instagram" at bounding box center [1040, 616] width 631 height 33
drag, startPoint x: 951, startPoint y: 530, endPoint x: 802, endPoint y: 529, distance: 149.0
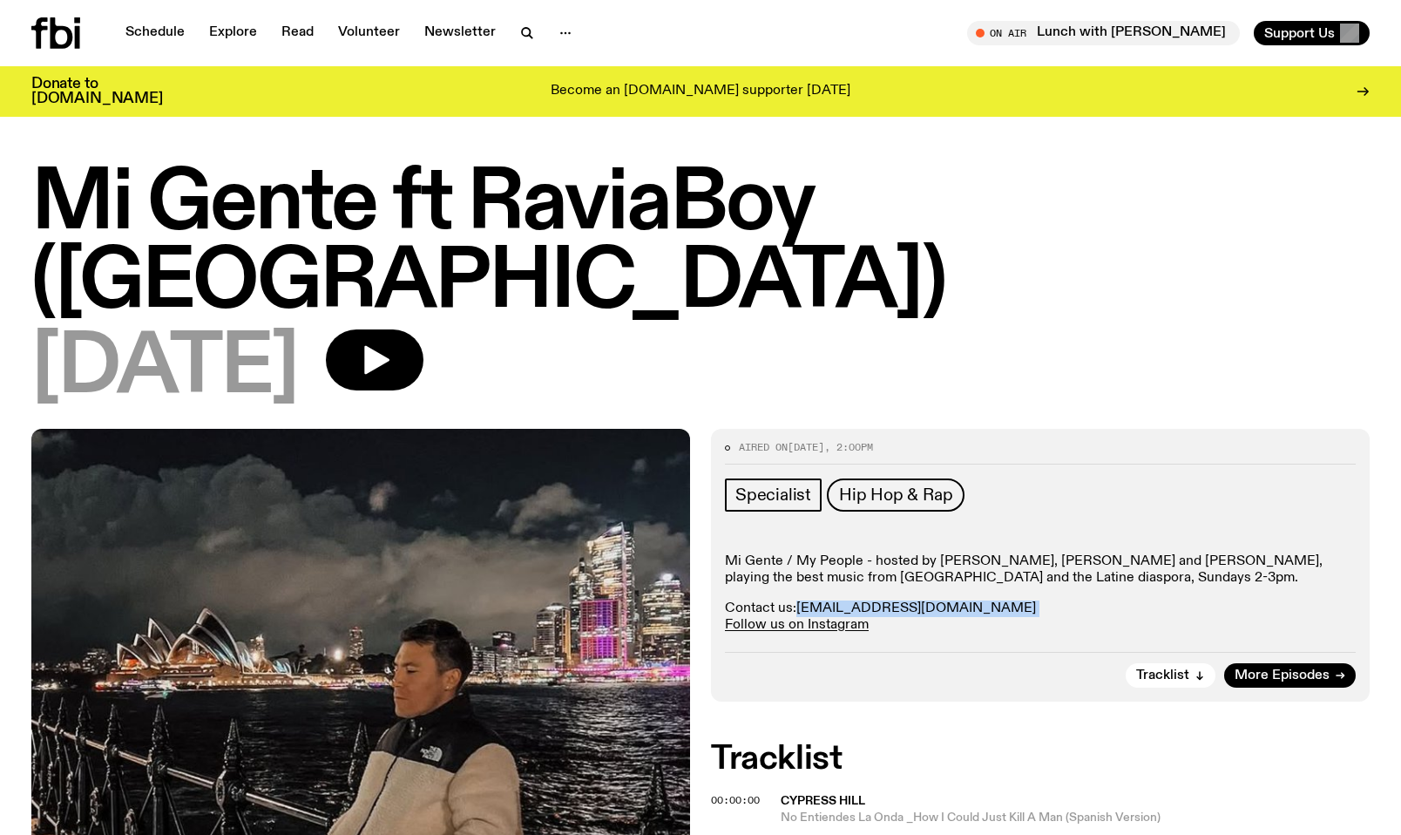
click at [802, 600] on p "Contact us: [EMAIL_ADDRESS][DOMAIN_NAME] Follow us on Instagram" at bounding box center [1040, 616] width 631 height 33
copy p "[EMAIL_ADDRESS][DOMAIN_NAME]"
click at [995, 553] on div "Mi Gente / My People - hosted by [PERSON_NAME], [PERSON_NAME] and [PERSON_NAME]…" at bounding box center [1040, 593] width 631 height 81
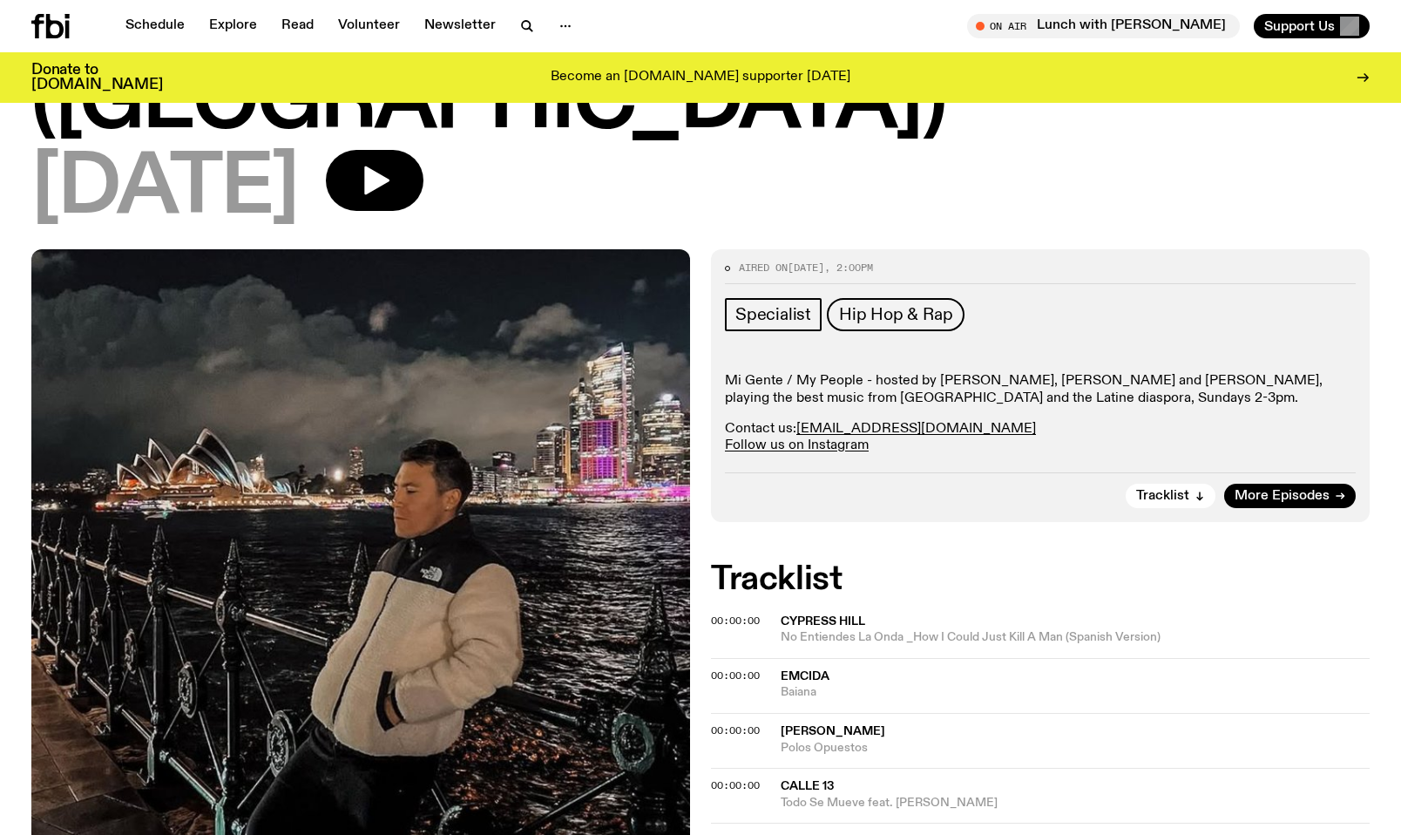
scroll to position [169, 0]
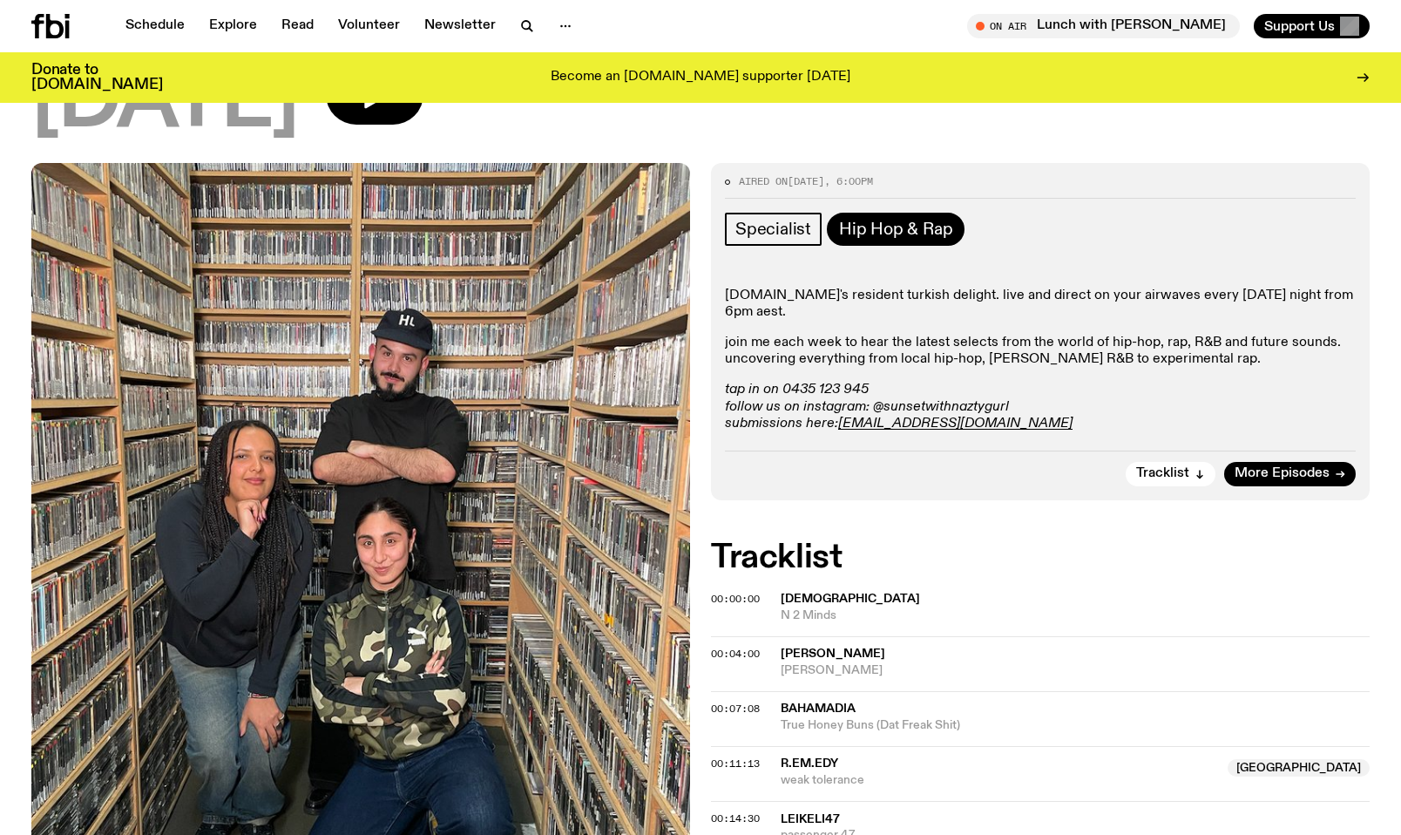
scroll to position [252, 0]
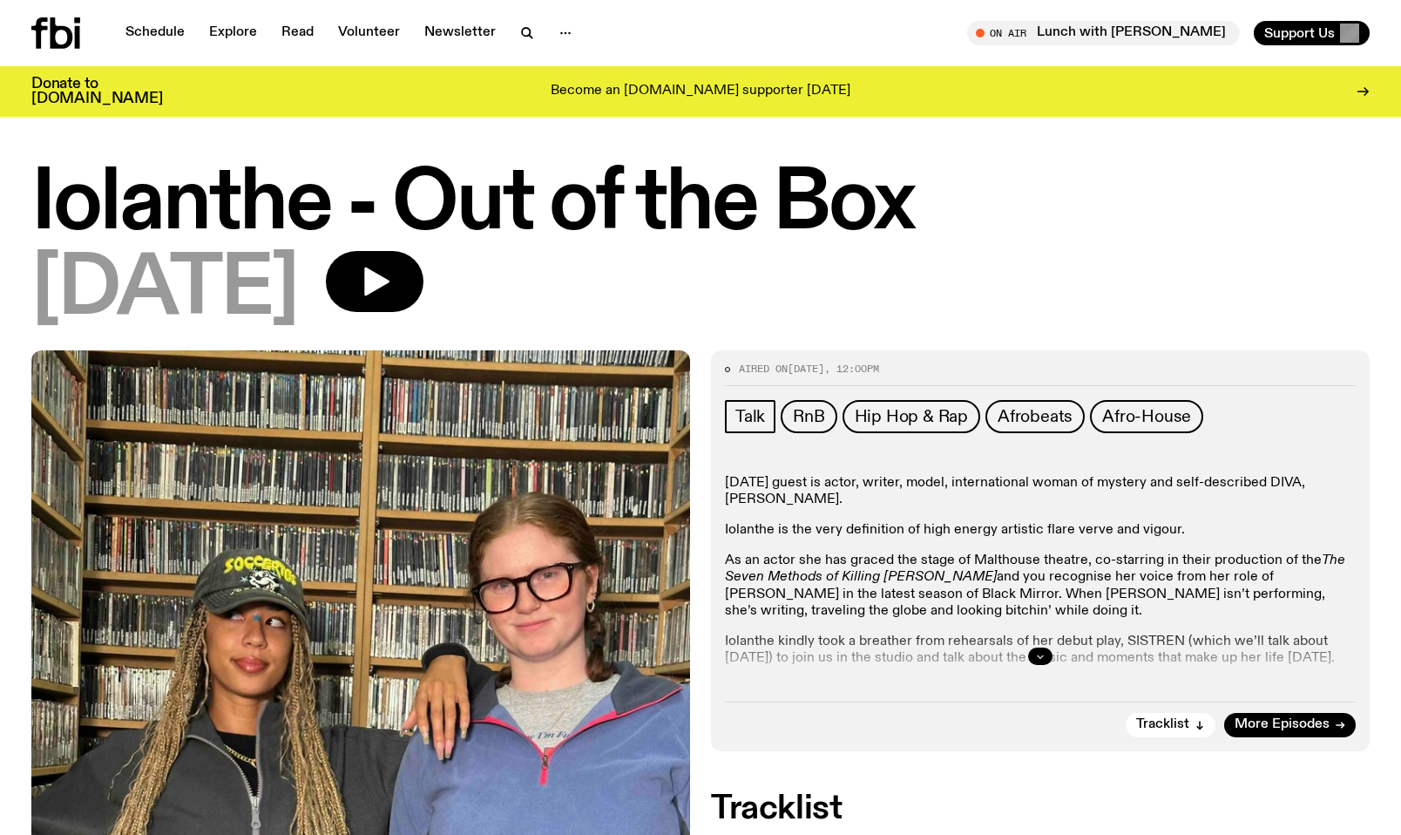
click at [1046, 658] on button "button" at bounding box center [1040, 655] width 24 height 17
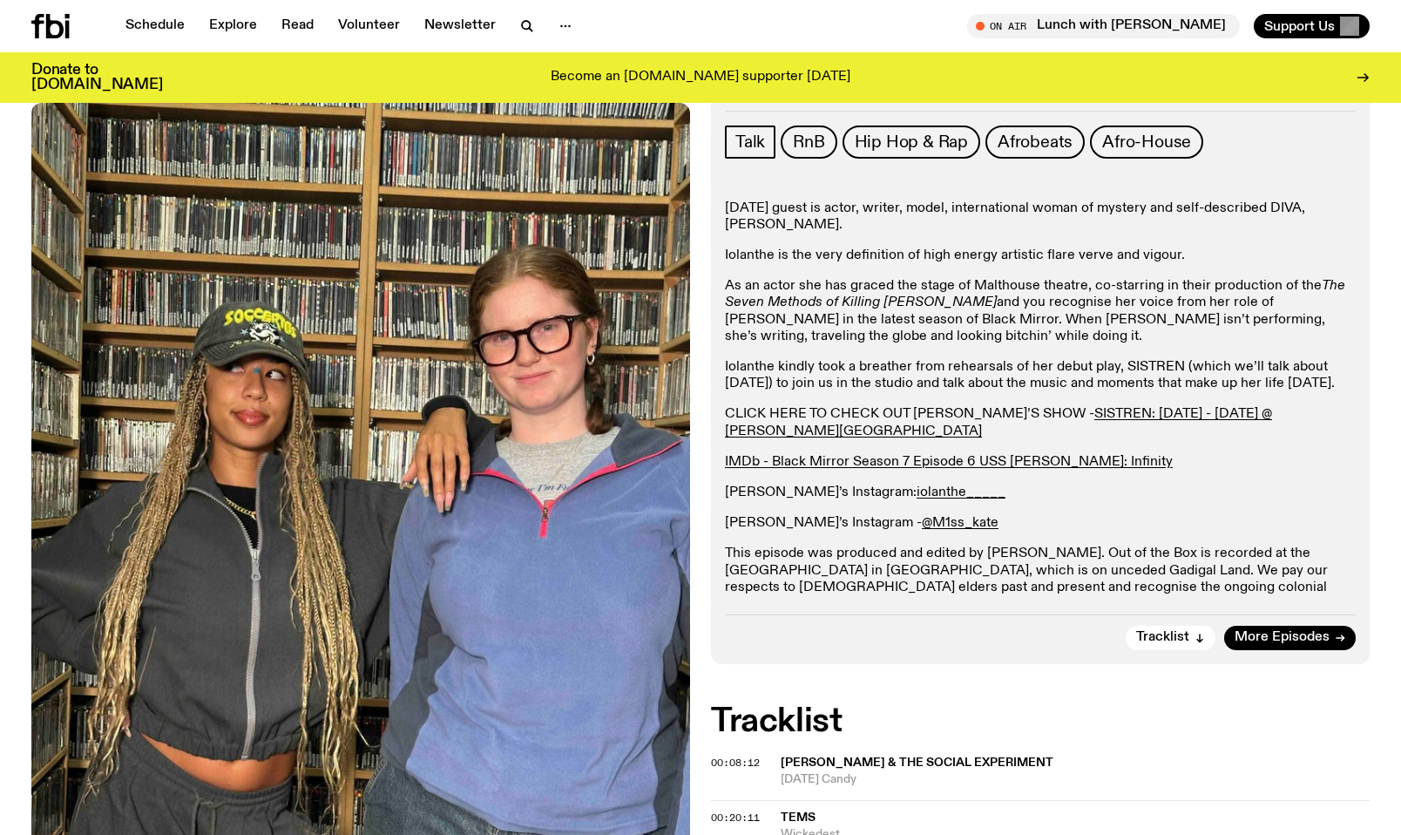
scroll to position [253, 0]
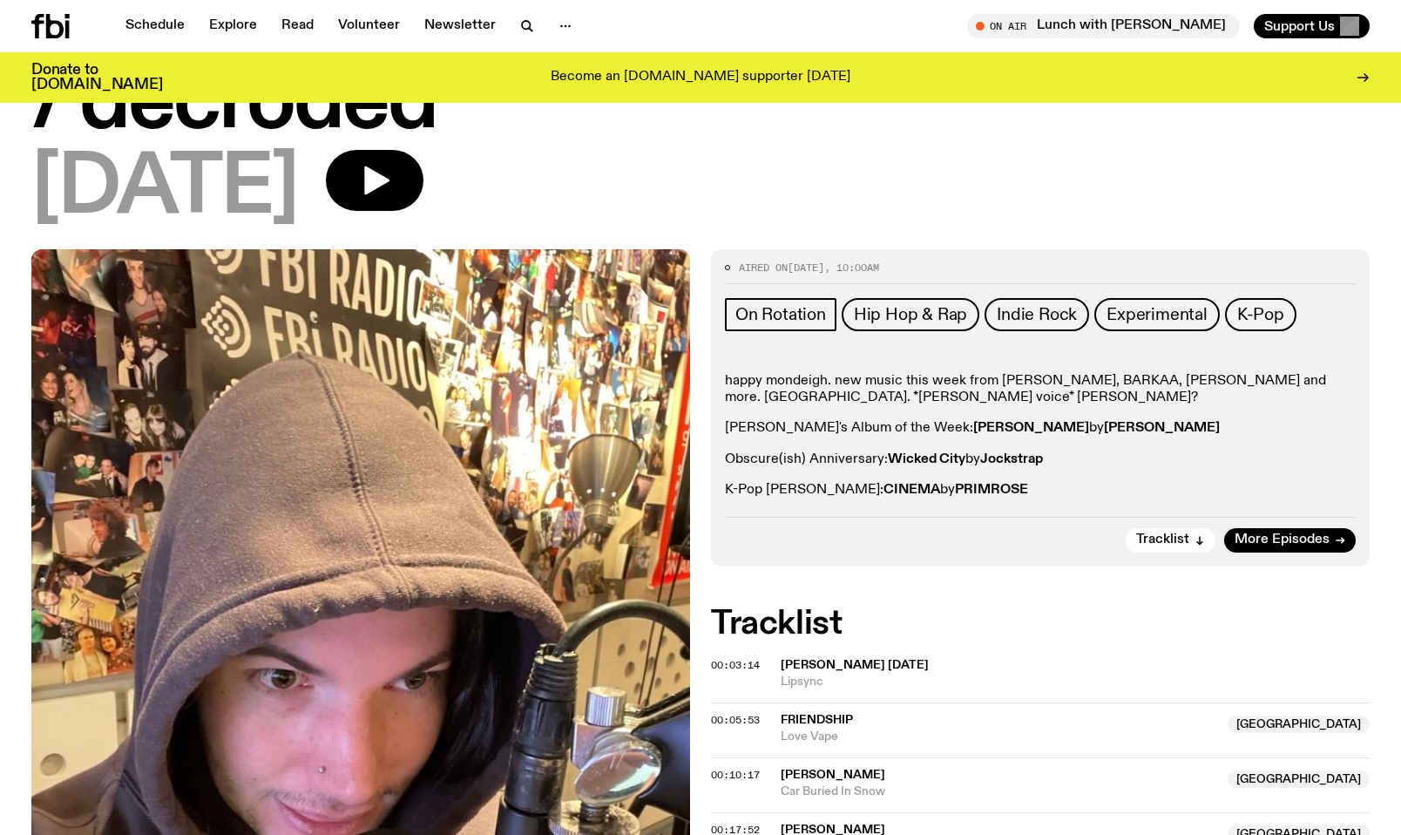
scroll to position [166, 0]
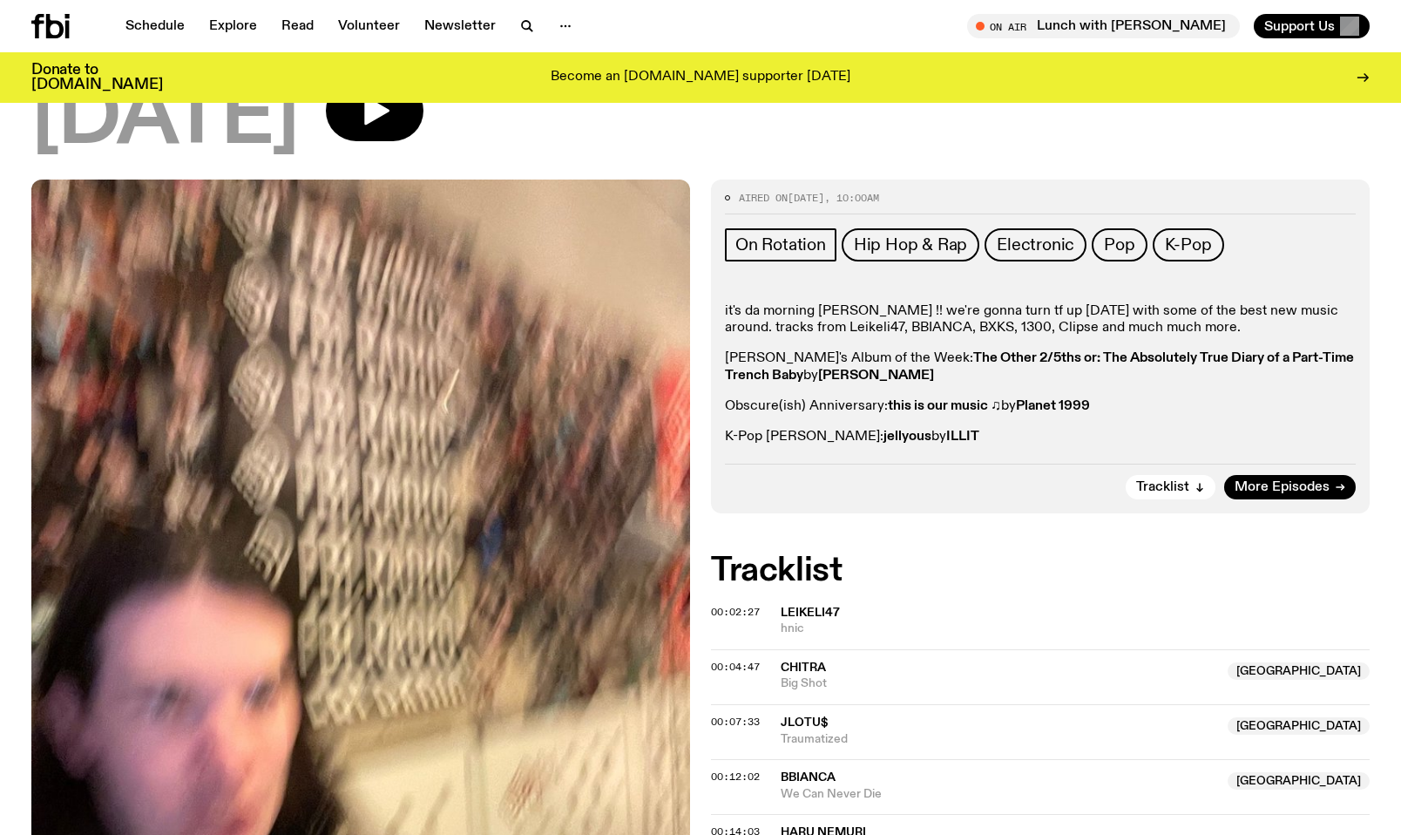
scroll to position [255, 0]
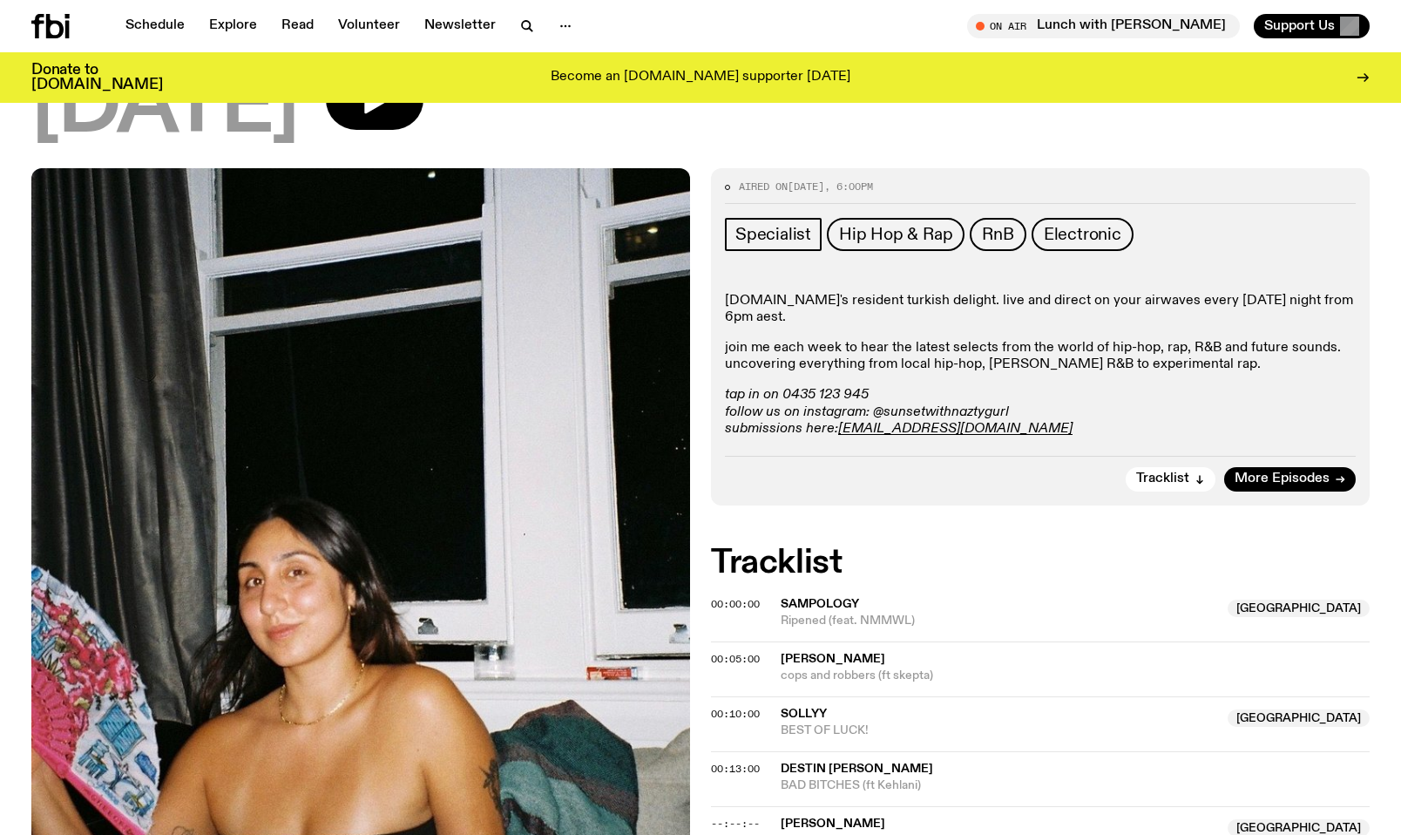
scroll to position [167, 0]
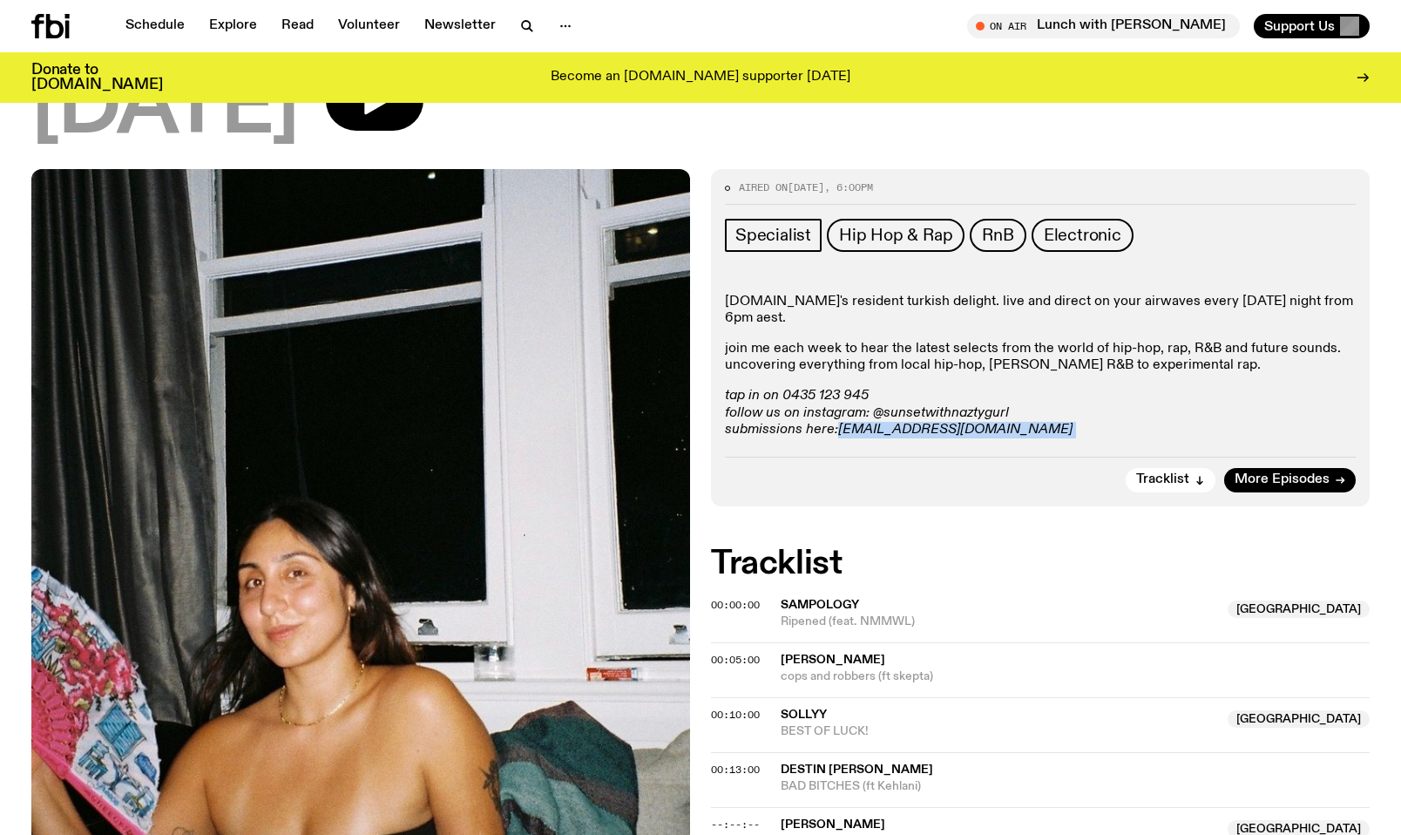
drag, startPoint x: 991, startPoint y: 430, endPoint x: 842, endPoint y: 432, distance: 149.0
click at [842, 432] on p "tap in on 0435 123 945 follow us on instagram: @sunsetwithnaztygurl submissions…" at bounding box center [1040, 413] width 631 height 51
copy p "naz.e@fbiradio.com"
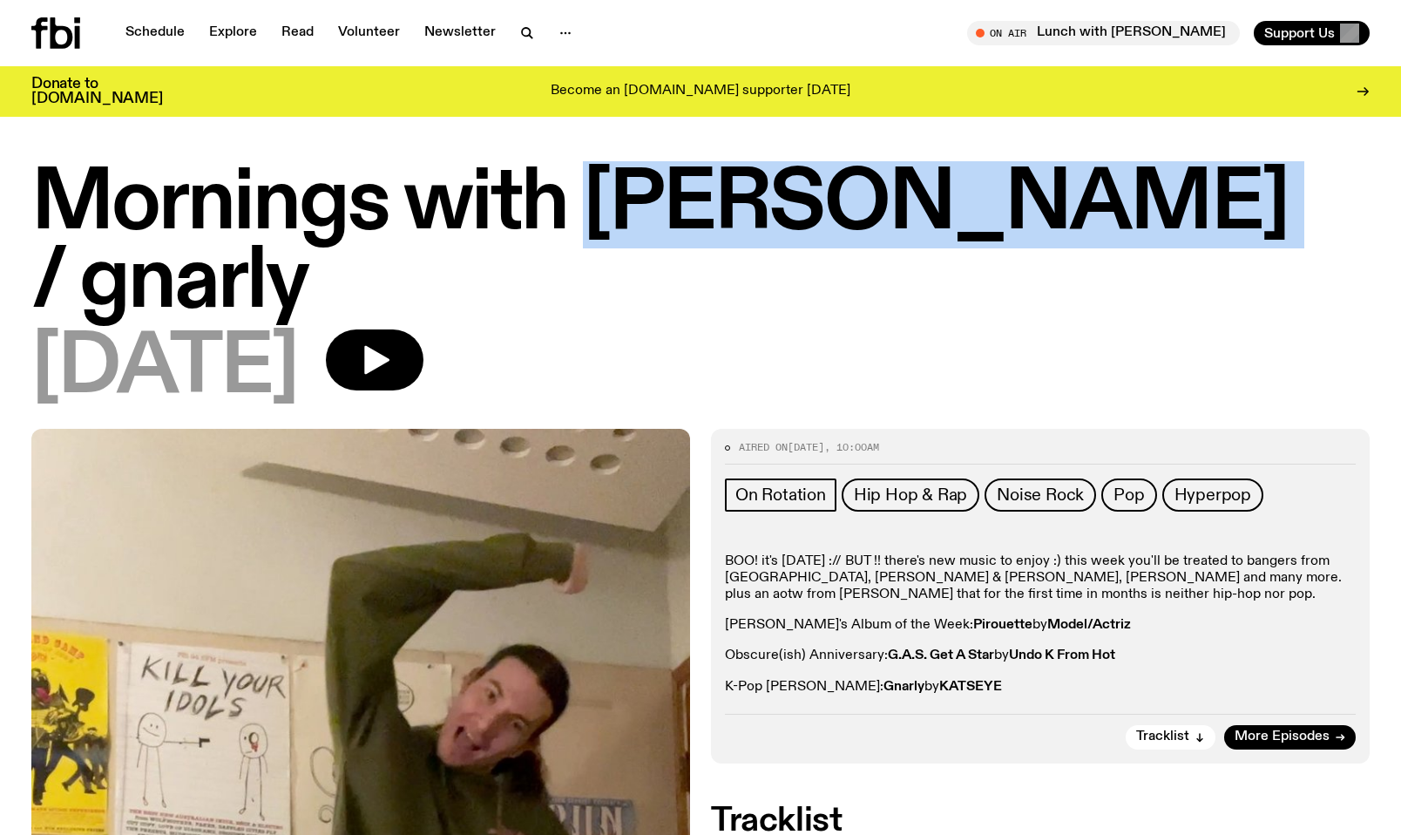
drag, startPoint x: 587, startPoint y: 196, endPoint x: 1169, endPoint y: 216, distance: 582.3
click at [1169, 216] on h1 "Mornings with [PERSON_NAME] / gnarly" at bounding box center [700, 244] width 1338 height 157
copy h1 "[PERSON_NAME]"
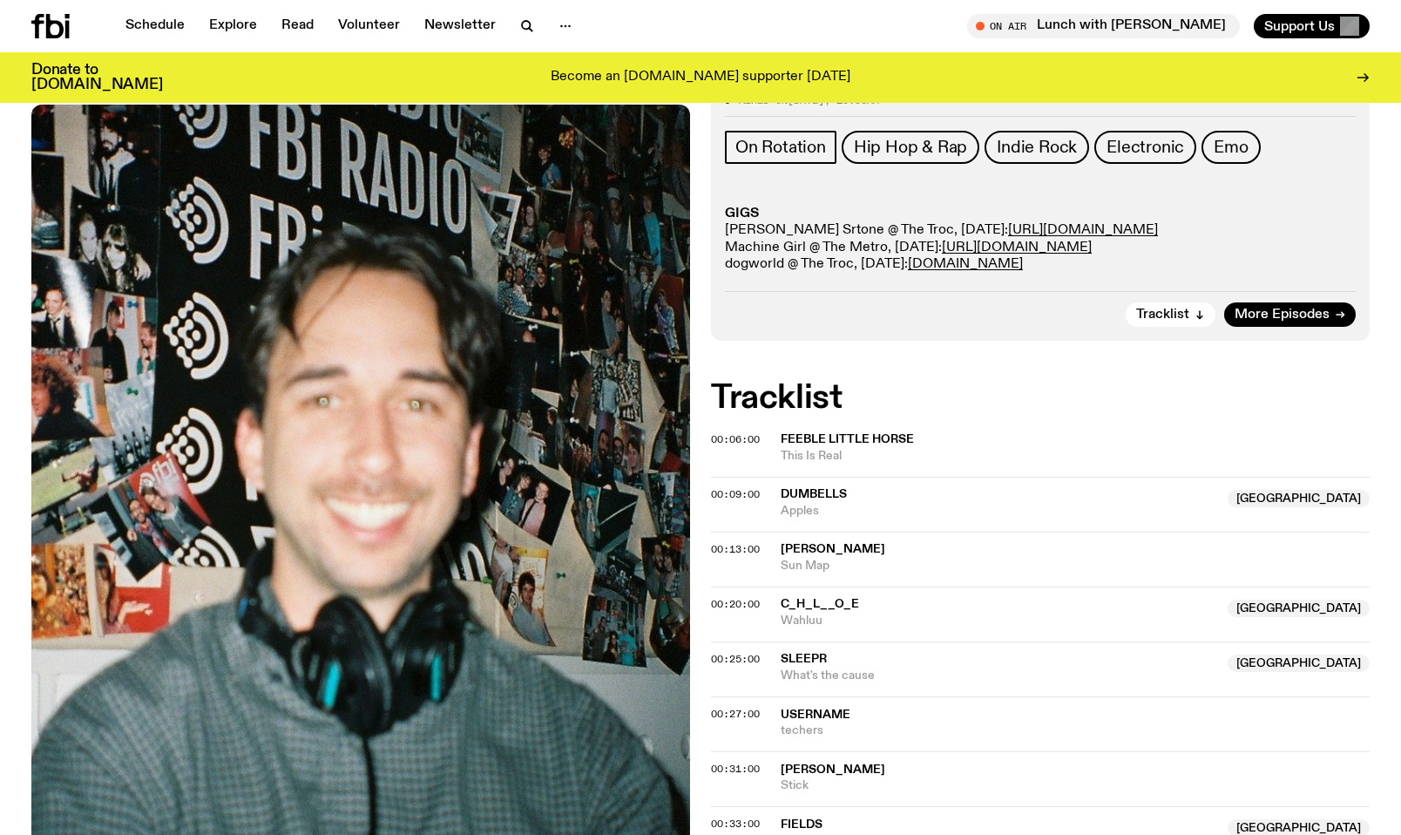
scroll to position [255, 0]
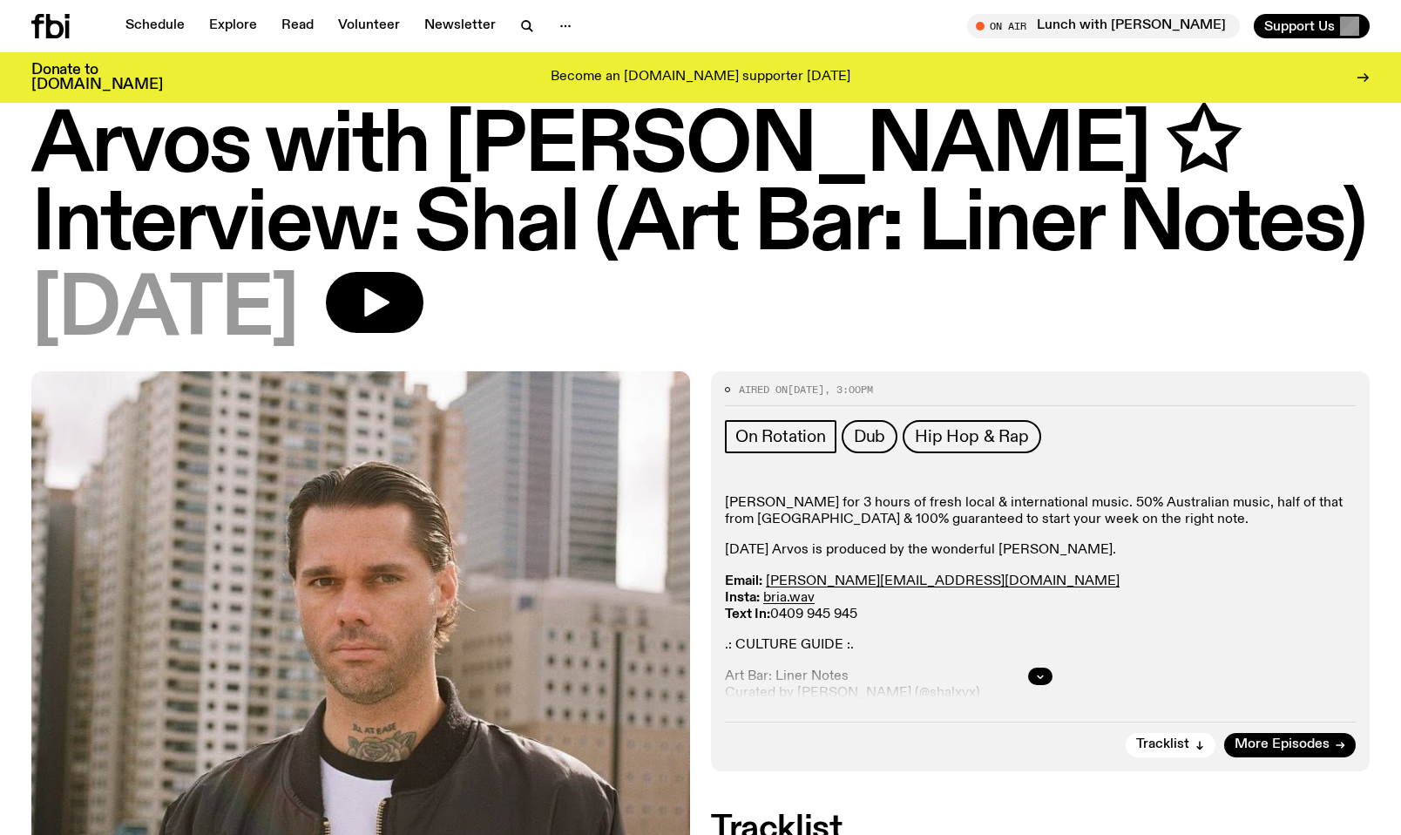
scroll to position [87, 0]
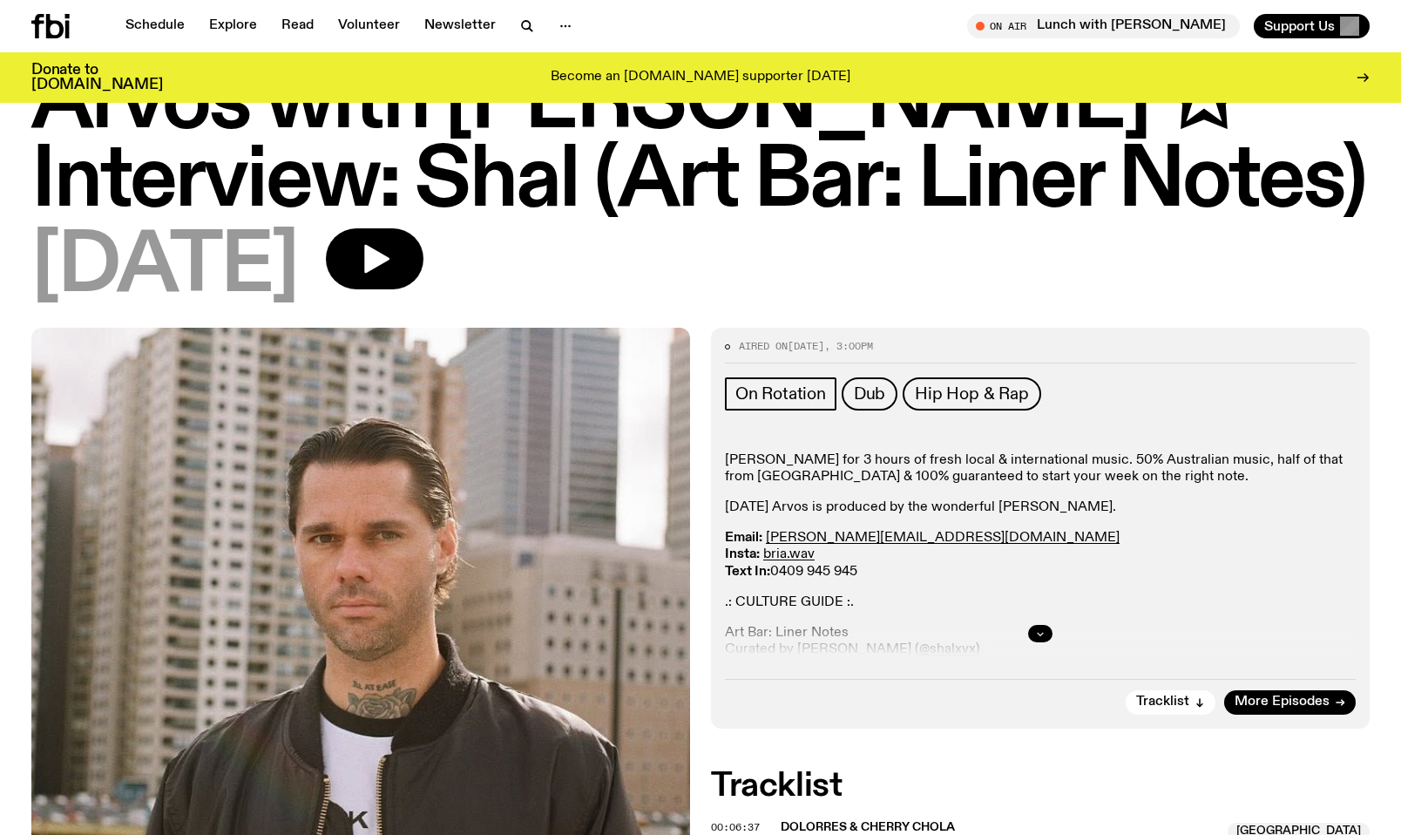
click at [1039, 635] on icon "button" at bounding box center [1040, 633] width 10 height 10
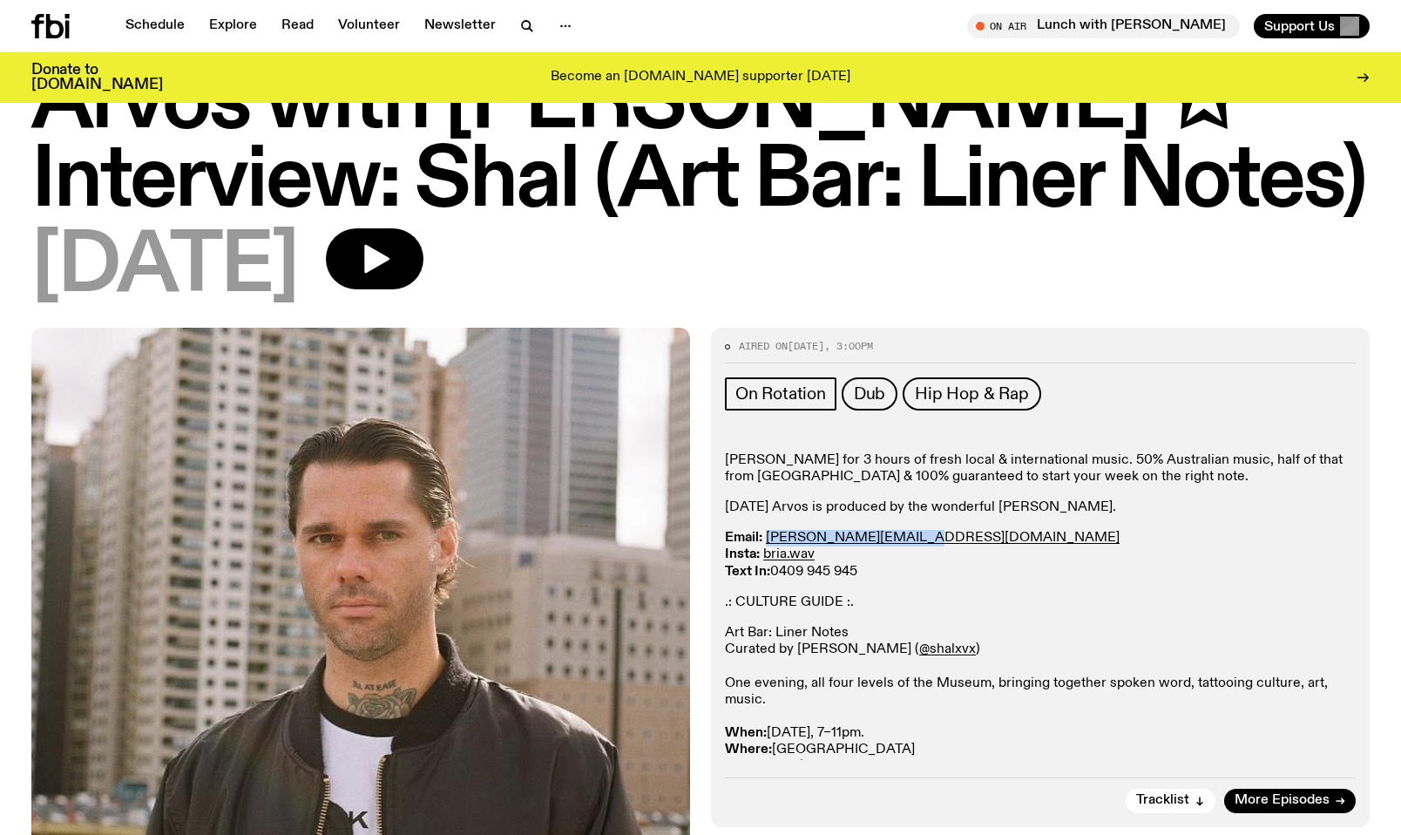
drag, startPoint x: 895, startPoint y: 535, endPoint x: 765, endPoint y: 531, distance: 129.9
click at [765, 531] on p "Email: briana.k@fbiradio.com Insta: bria.wav Text In: 0409 945 945" at bounding box center [1040, 555] width 631 height 51
copy link "briana.k@fbiradio.com"
click at [990, 483] on p "Join Bri Kennedy for 3 hours of fresh local & international music. ​50% Austral…" at bounding box center [1040, 468] width 631 height 33
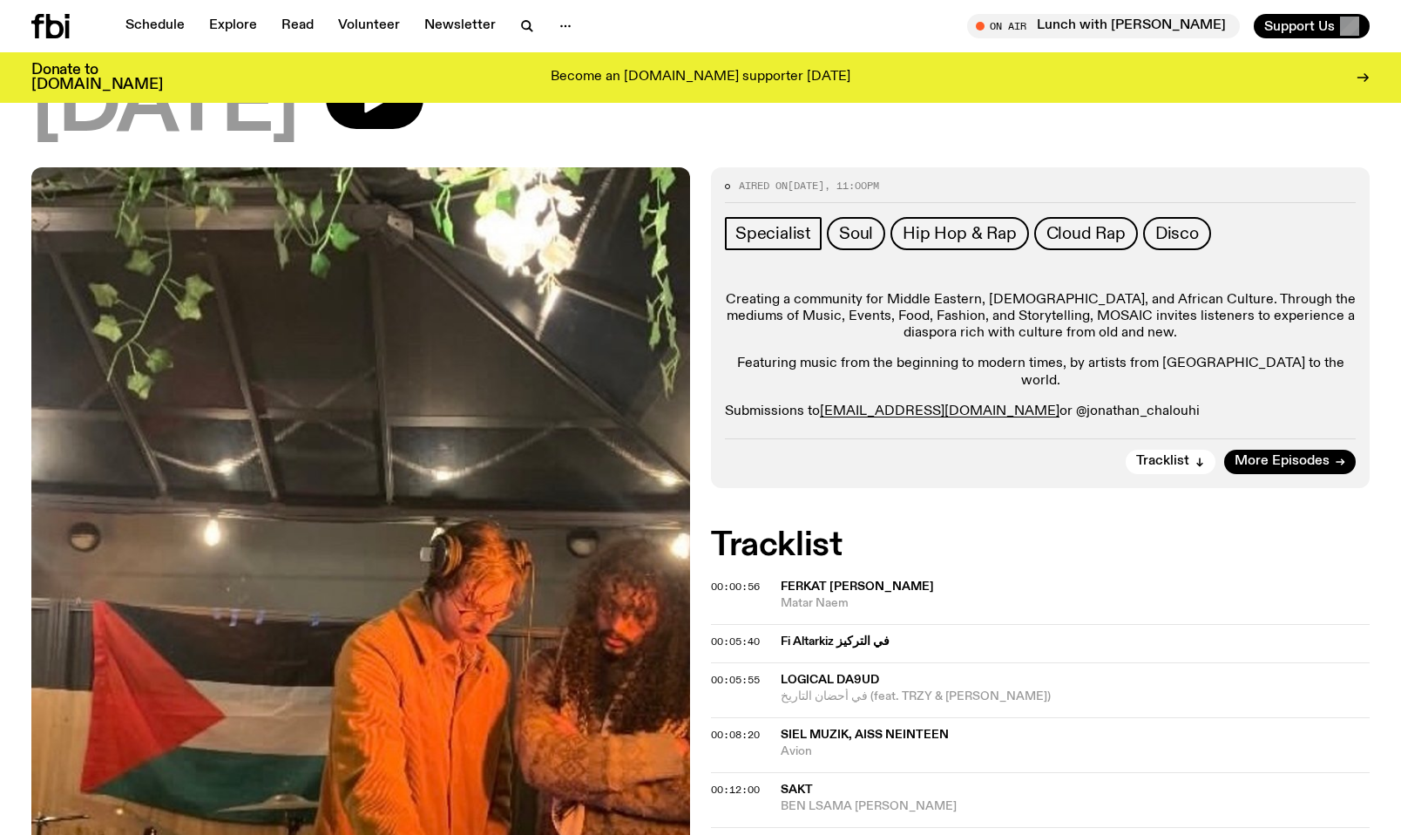
scroll to position [254, 0]
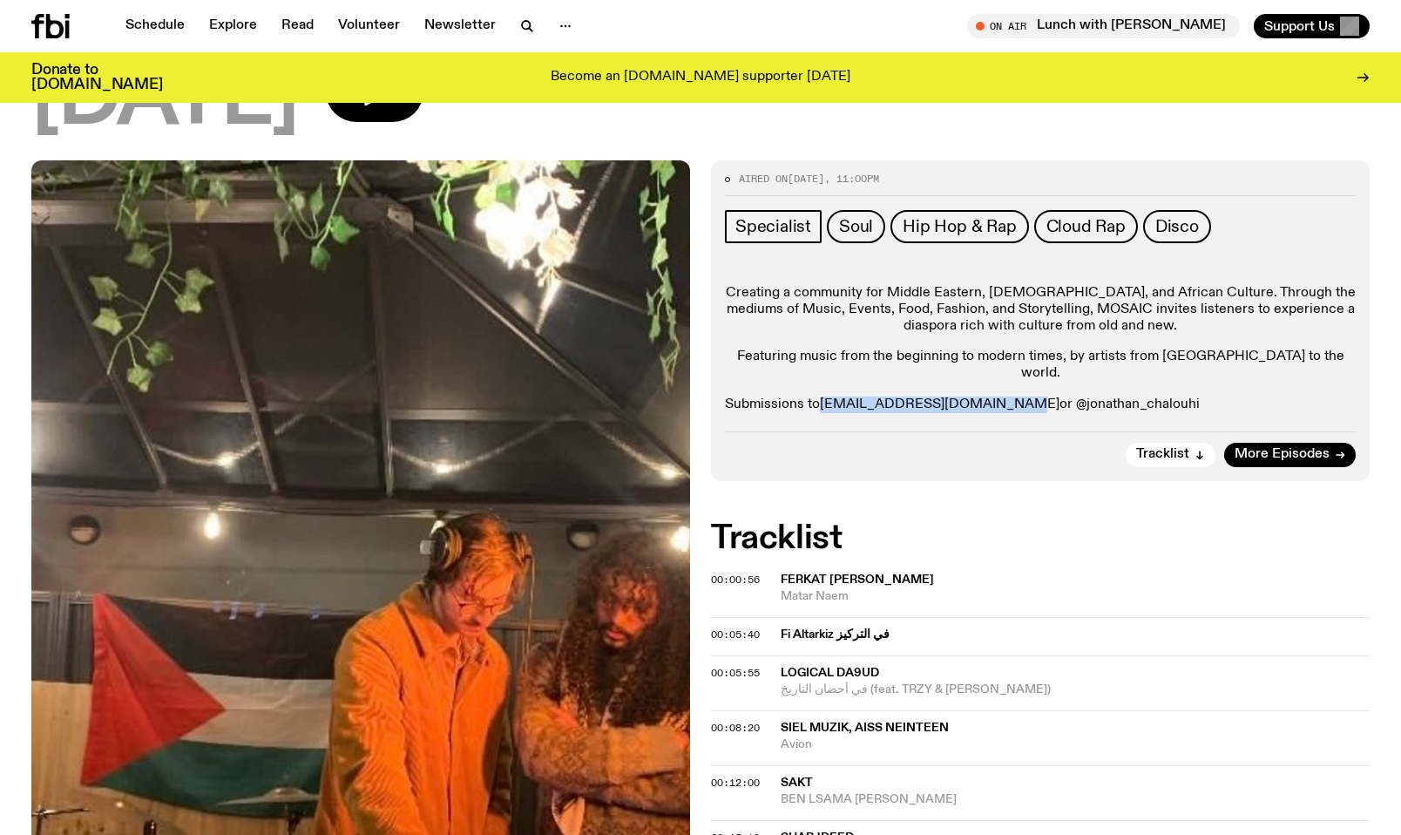
drag, startPoint x: 1002, startPoint y: 387, endPoint x: 823, endPoint y: 387, distance: 178.6
click at [823, 396] on p "Submissions to [EMAIL_ADDRESS][DOMAIN_NAME] or @jonathan_chalouhi" at bounding box center [1040, 404] width 631 height 17
click at [964, 353] on p "Featuring music from the beginning to modern times, by artists from [GEOGRAPHIC…" at bounding box center [1040, 364] width 631 height 33
drag, startPoint x: 819, startPoint y: 387, endPoint x: 1001, endPoint y: 401, distance: 182.6
click at [1001, 401] on div "Aired on [DATE] 11:00pm Specialist Soul Hip Hop & Rap Cloud Rap Disco Creating …" at bounding box center [1040, 320] width 659 height 321
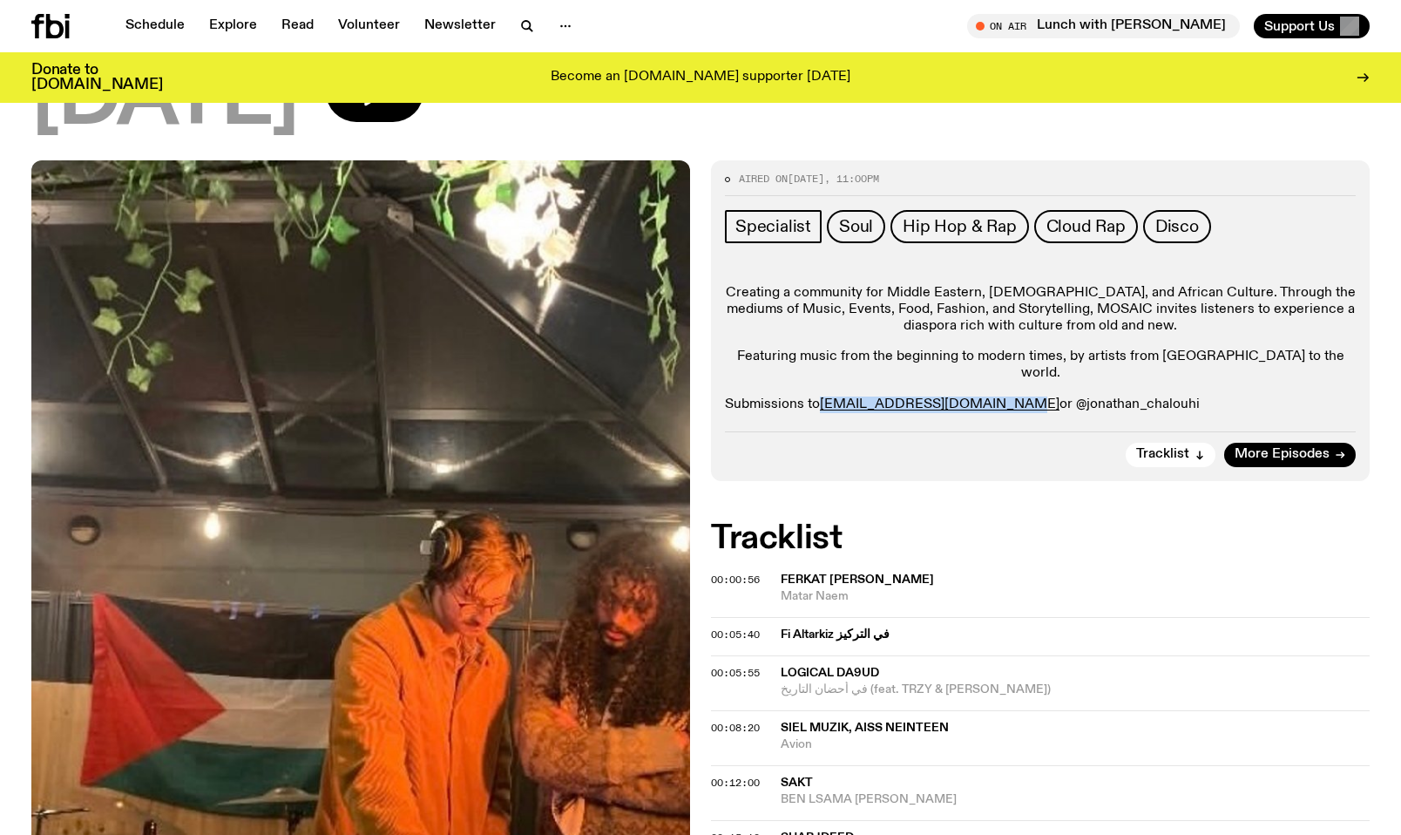
copy p "[EMAIL_ADDRESS][DOMAIN_NAME]"
click at [920, 312] on p "Creating a community for Middle Eastern, [DEMOGRAPHIC_DATA], and African Cultur…" at bounding box center [1040, 310] width 631 height 51
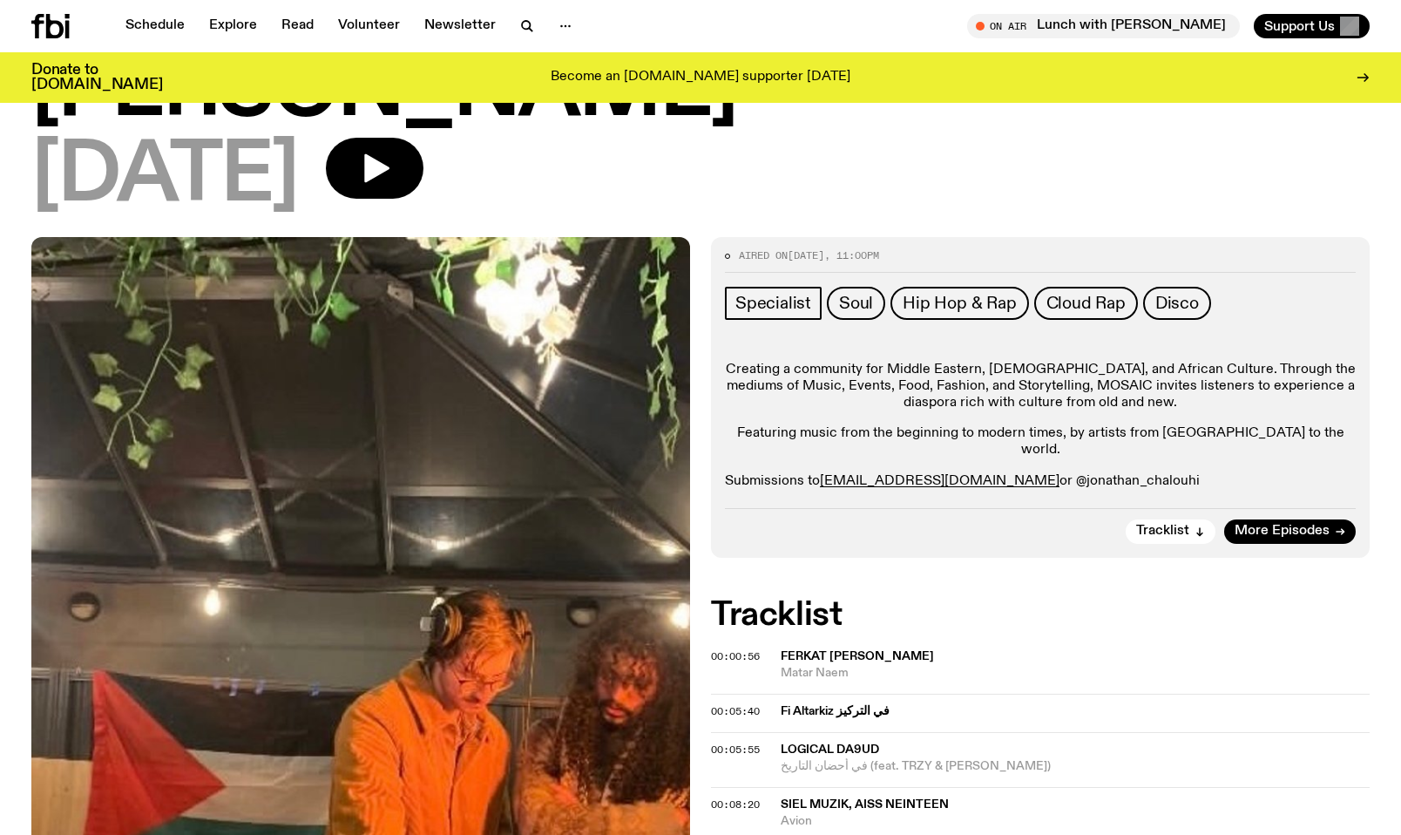
scroll to position [167, 0]
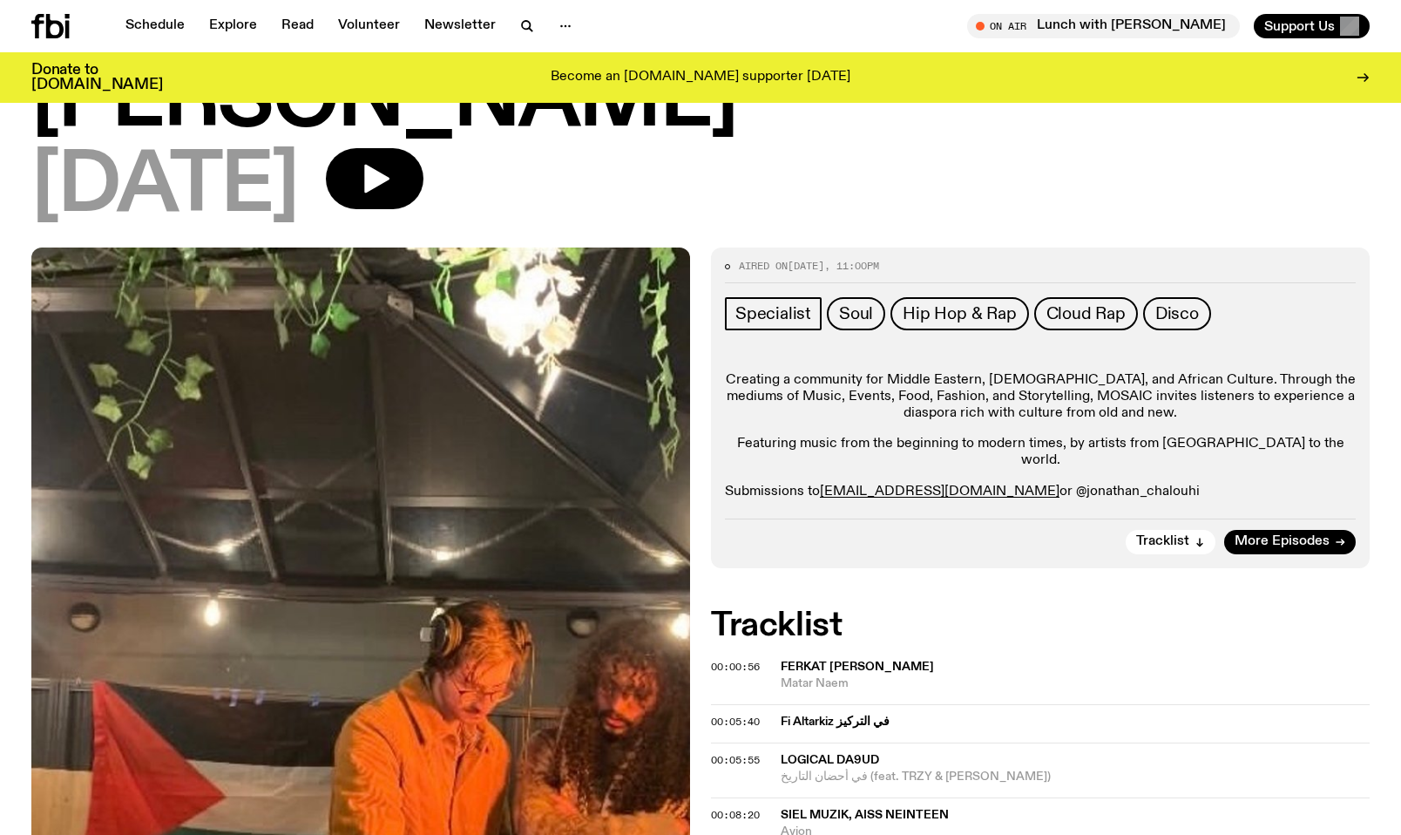
drag, startPoint x: 1154, startPoint y: 477, endPoint x: 1025, endPoint y: 474, distance: 129.0
click at [1025, 484] on p "Submissions to [EMAIL_ADDRESS][DOMAIN_NAME] or @jonathan_chalouhi" at bounding box center [1040, 492] width 631 height 17
copy p "@jonathan_chalouhi"
